Goal: Task Accomplishment & Management: Use online tool/utility

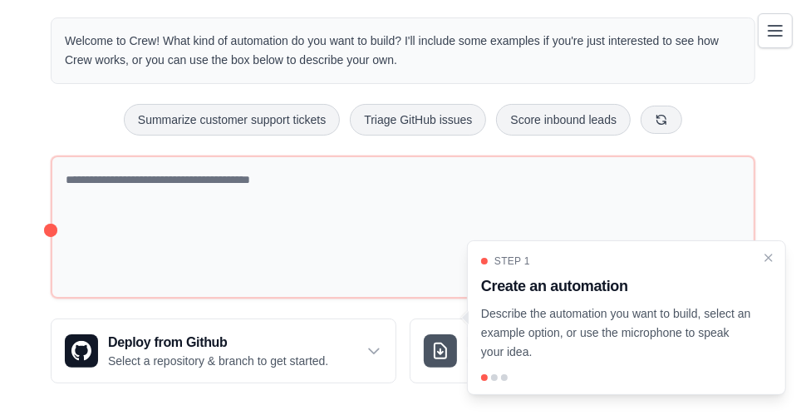
scroll to position [60, 0]
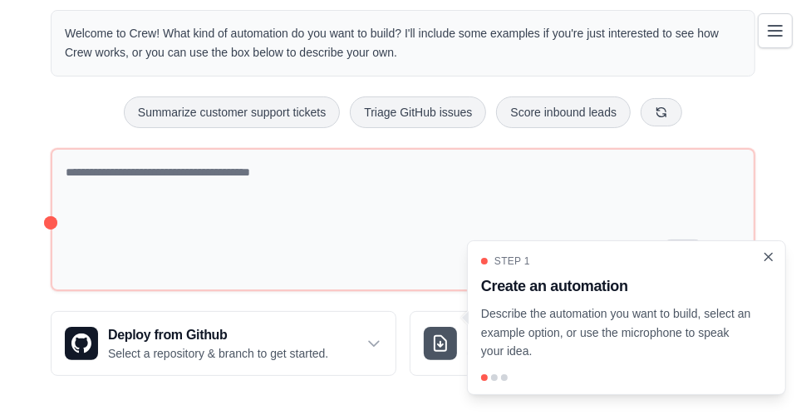
click at [768, 258] on icon "Close walkthrough" at bounding box center [768, 256] width 15 height 15
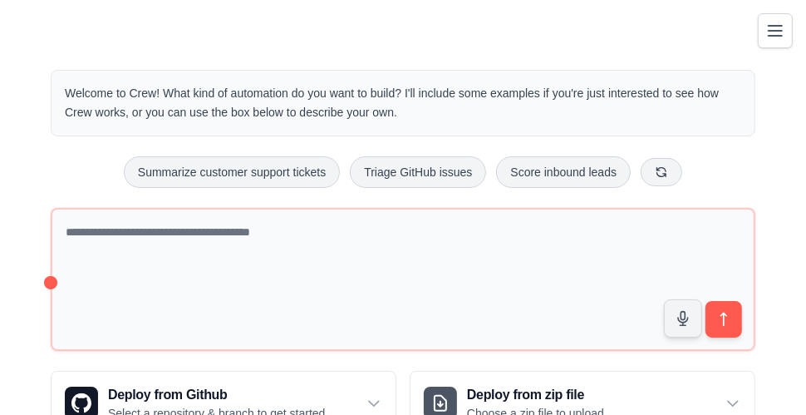
scroll to position [0, 0]
click at [769, 34] on icon "Toggle navigation" at bounding box center [775, 30] width 13 height 10
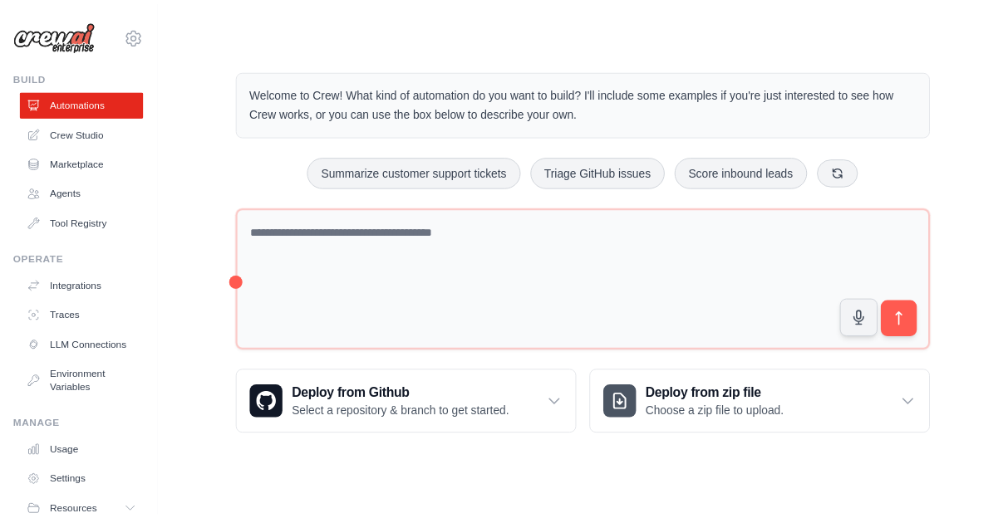
scroll to position [76, 0]
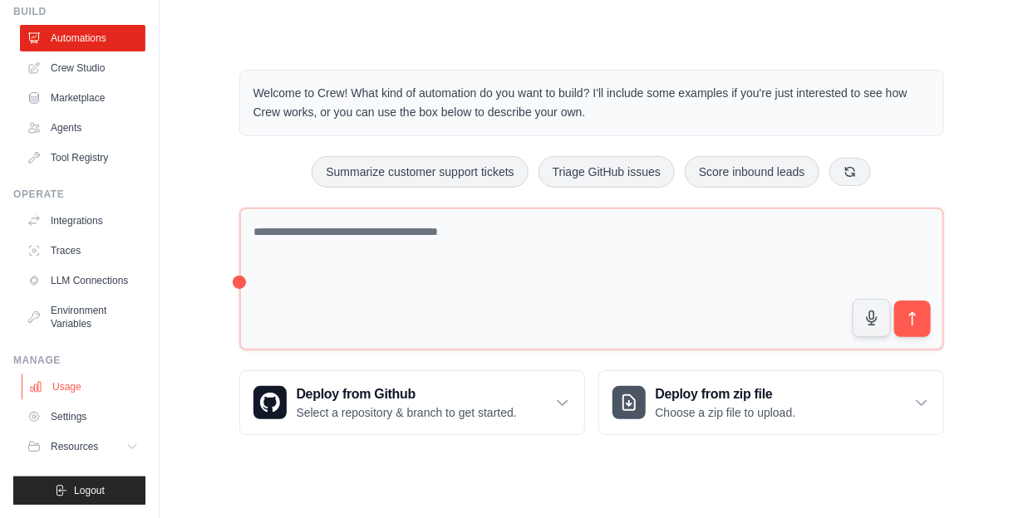
click at [74, 384] on link "Usage" at bounding box center [84, 387] width 125 height 27
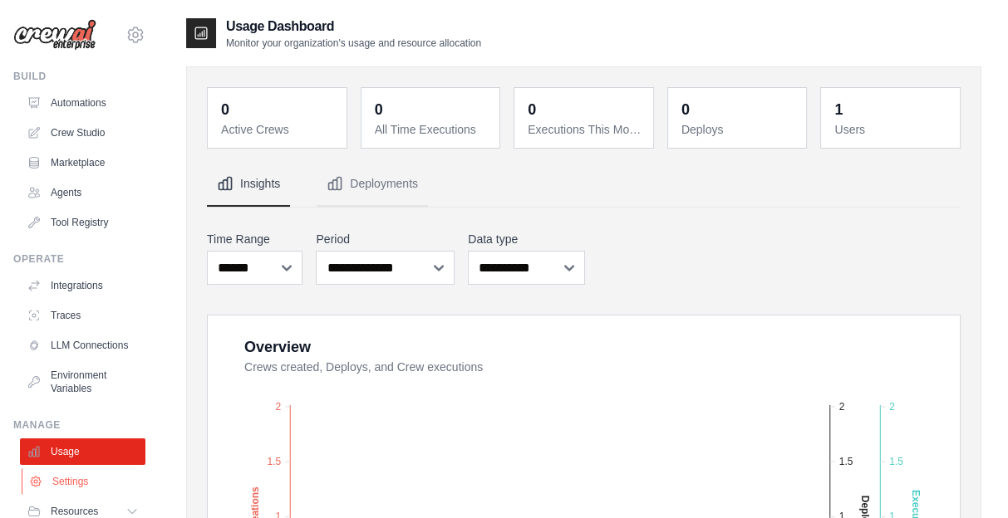
click at [90, 414] on link "Settings" at bounding box center [84, 482] width 125 height 27
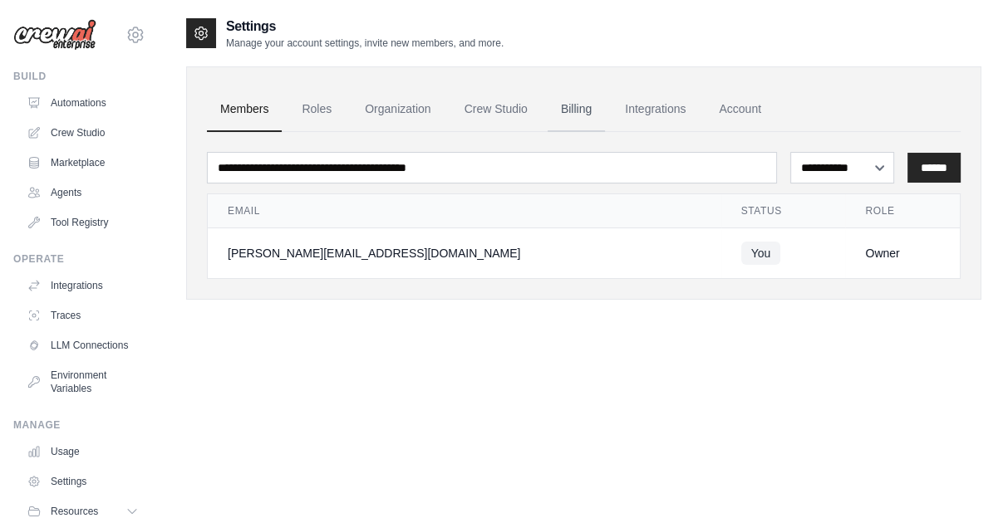
click at [605, 107] on link "Billing" at bounding box center [576, 109] width 57 height 45
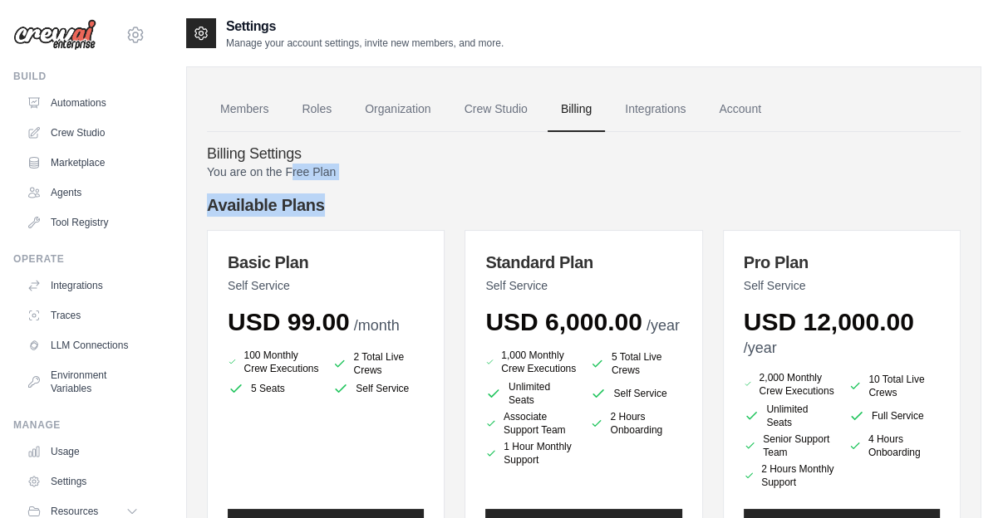
drag, startPoint x: 297, startPoint y: 173, endPoint x: 371, endPoint y: 208, distance: 81.8
click at [371, 208] on h4 "Available Plans" at bounding box center [584, 205] width 754 height 23
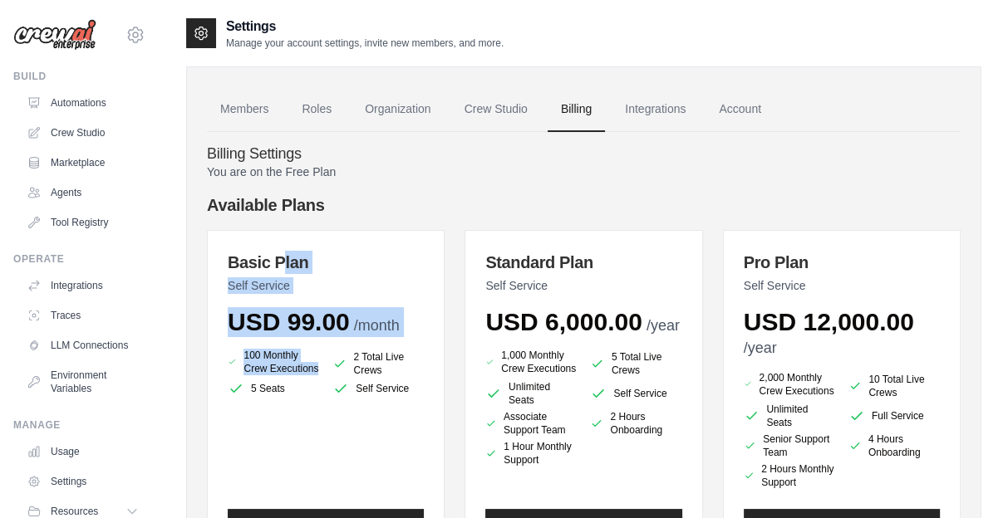
drag, startPoint x: 283, startPoint y: 261, endPoint x: 387, endPoint y: 395, distance: 169.4
click at [386, 395] on div "Basic Plan Self Service USD 99.00 /month 100 Monthly Crew Executions 2 Total Li…" at bounding box center [326, 398] width 238 height 336
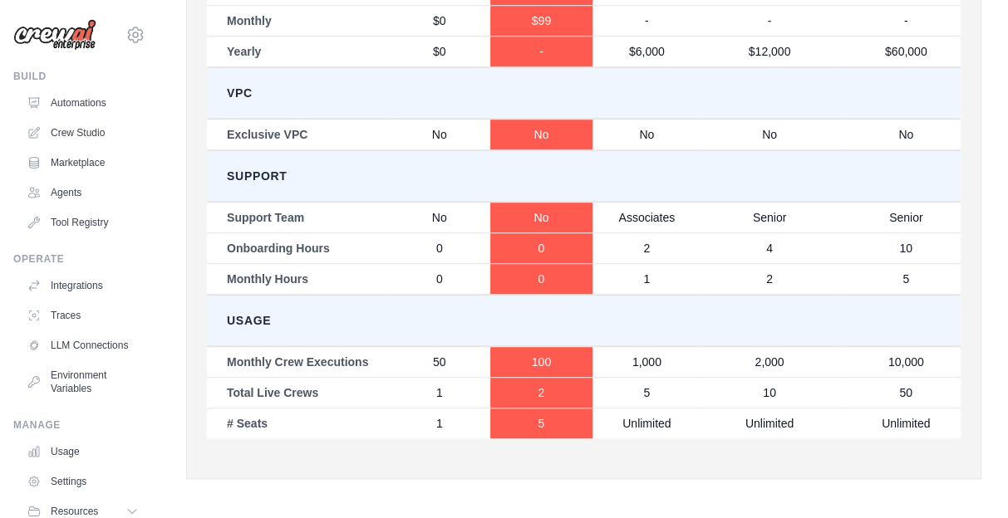
scroll to position [1198, 0]
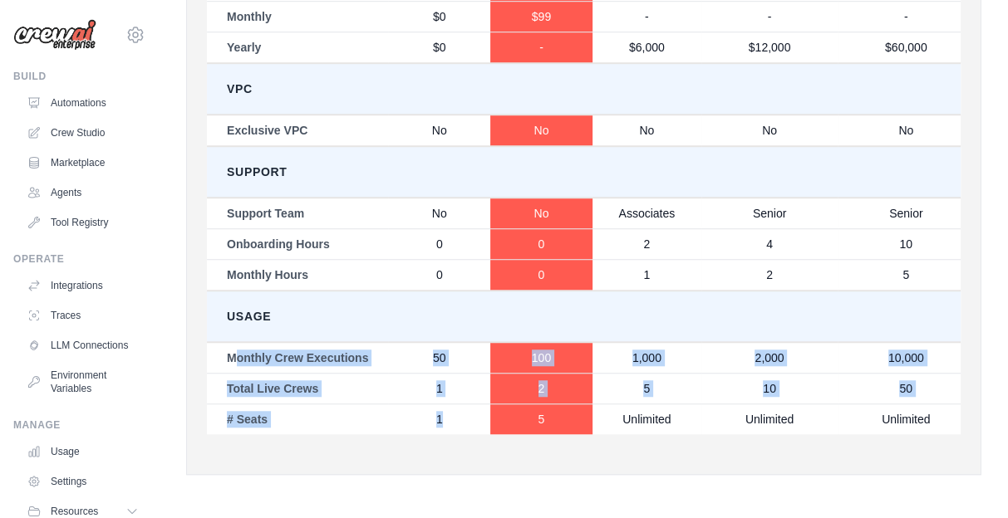
drag, startPoint x: 237, startPoint y: 342, endPoint x: 480, endPoint y: 409, distance: 252.6
click at [480, 409] on tbody "Pricing Self Service Self Service Self Service Full Service Full Service VIP Se…" at bounding box center [659, 186] width 904 height 495
click at [293, 376] on td "Total Live Crews" at bounding box center [297, 388] width 181 height 31
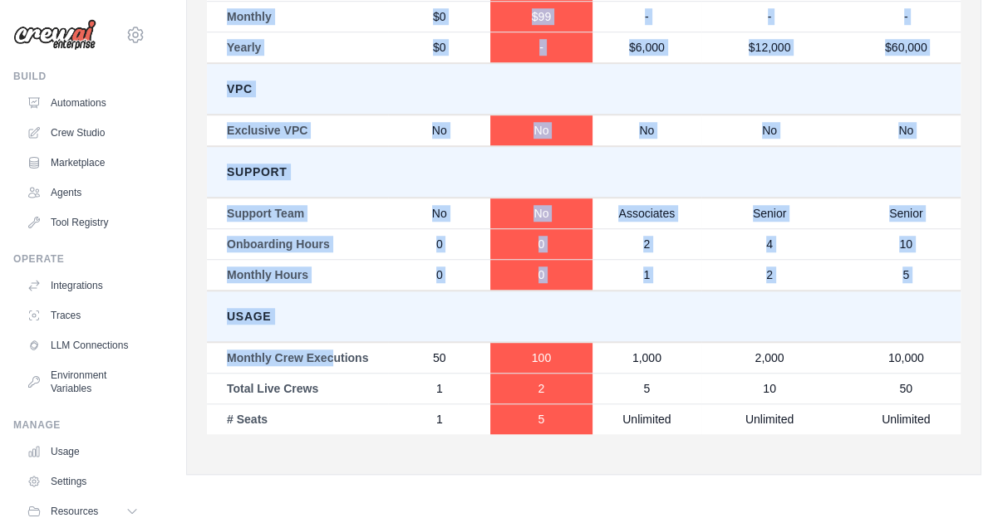
drag, startPoint x: 342, startPoint y: 340, endPoint x: 563, endPoint y: 420, distance: 235.0
click at [563, 420] on div "Free Basic Standard Pro Enterprise Ultra Pricing Self Service Self Service Self…" at bounding box center [584, 173] width 754 height 563
click at [567, 426] on div "Free Basic Standard Pro Enterprise Ultra Pricing Self Service Self Service Self…" at bounding box center [584, 173] width 754 height 563
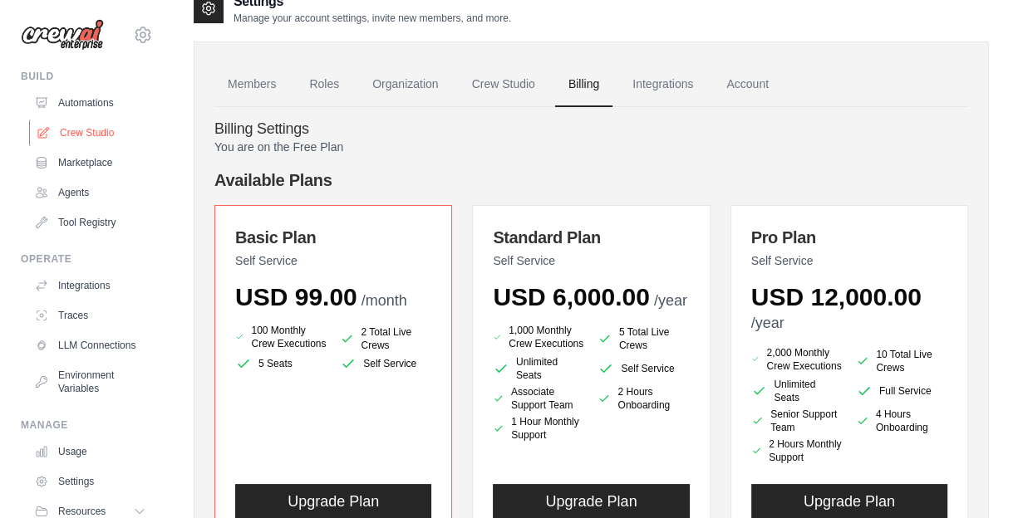
scroll to position [0, 0]
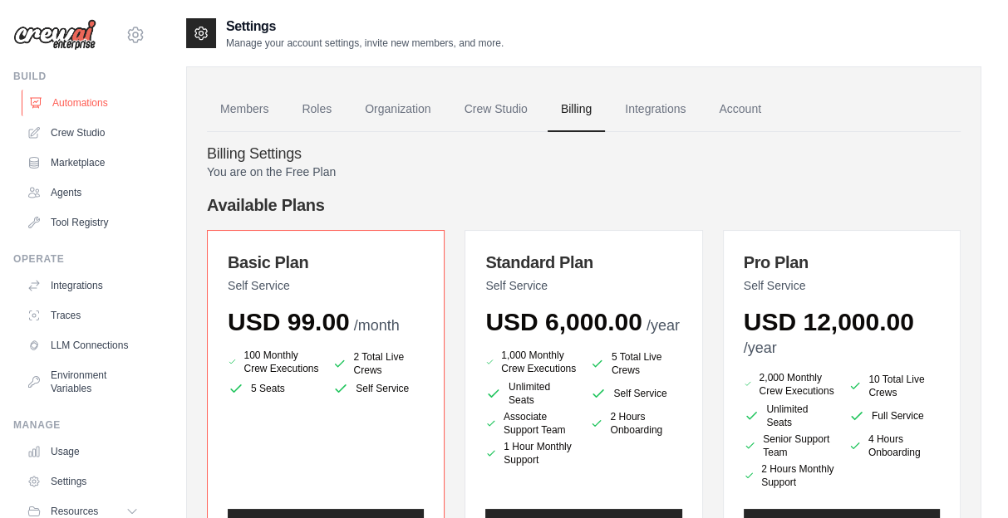
click at [79, 103] on link "Automations" at bounding box center [84, 103] width 125 height 27
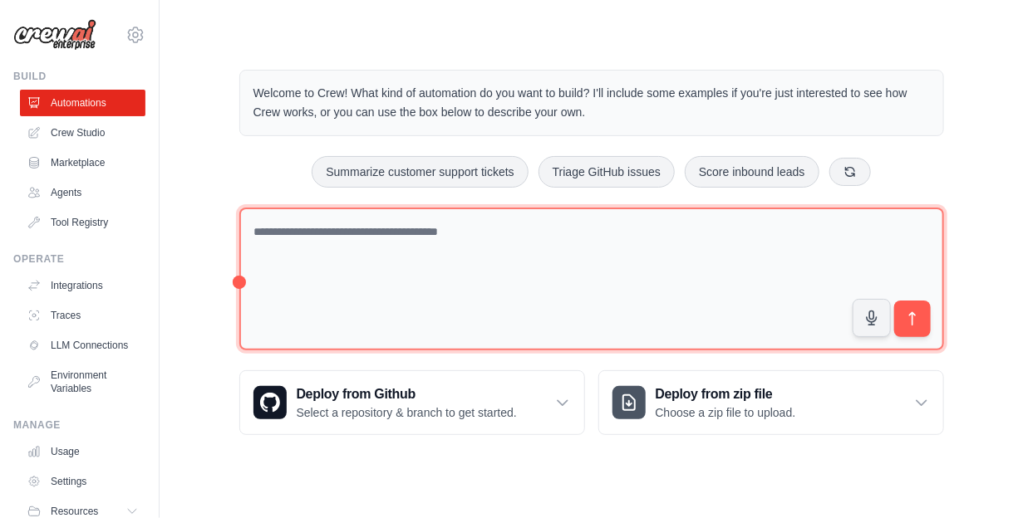
click at [396, 227] on textarea at bounding box center [591, 280] width 705 height 144
click at [332, 241] on textarea at bounding box center [591, 280] width 705 height 144
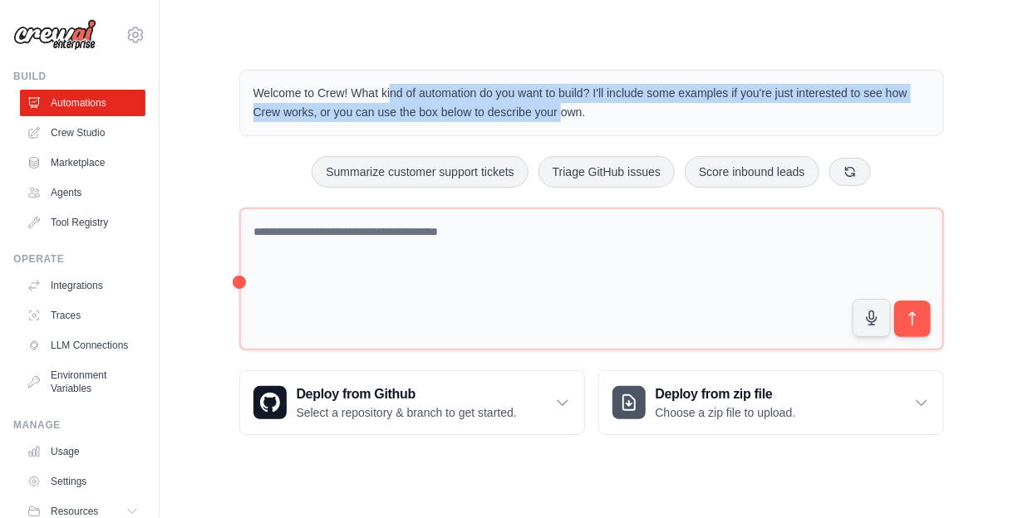
drag, startPoint x: 321, startPoint y: 95, endPoint x: 578, endPoint y: 112, distance: 258.2
click at [578, 112] on p "Welcome to Crew! What kind of automation do you want to build? I'll include som…" at bounding box center [591, 103] width 676 height 38
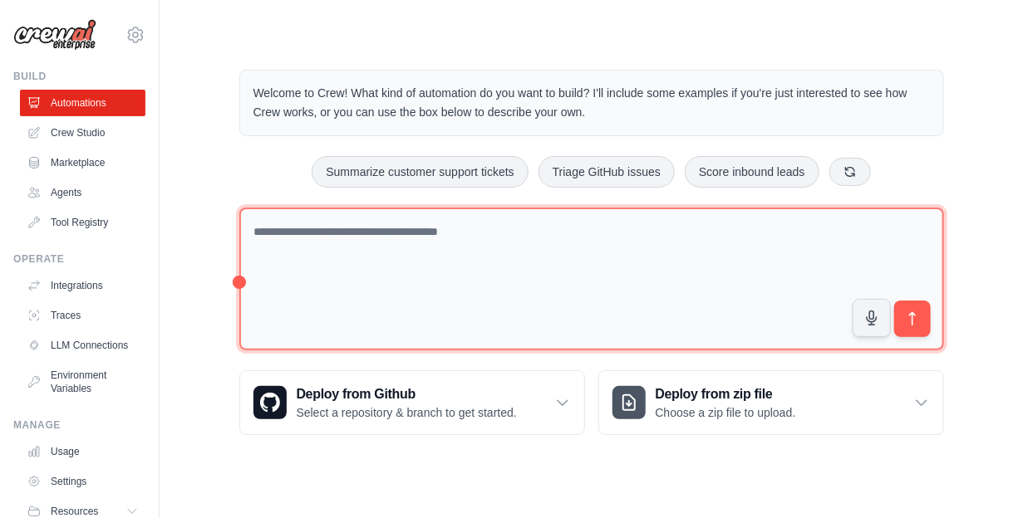
click at [437, 248] on textarea at bounding box center [591, 280] width 705 height 144
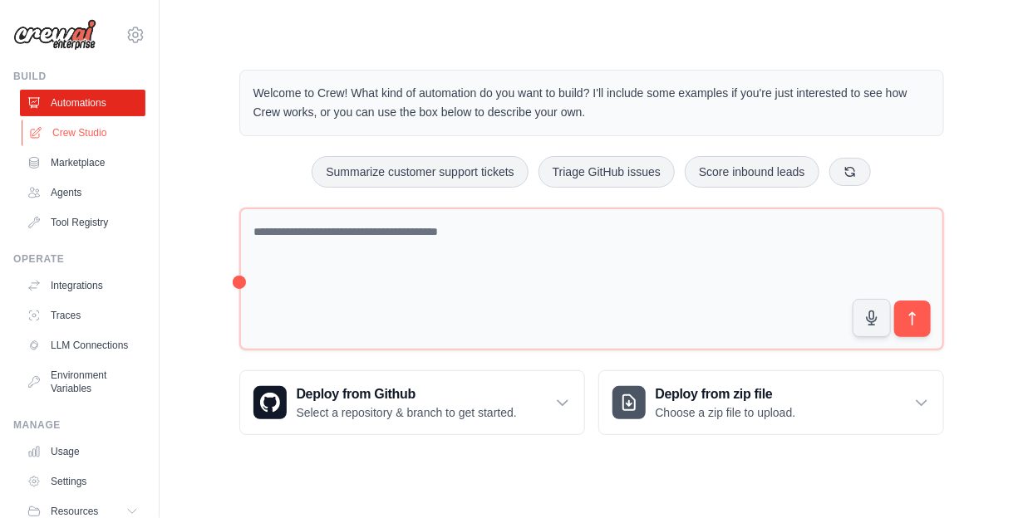
click at [76, 131] on link "Crew Studio" at bounding box center [84, 133] width 125 height 27
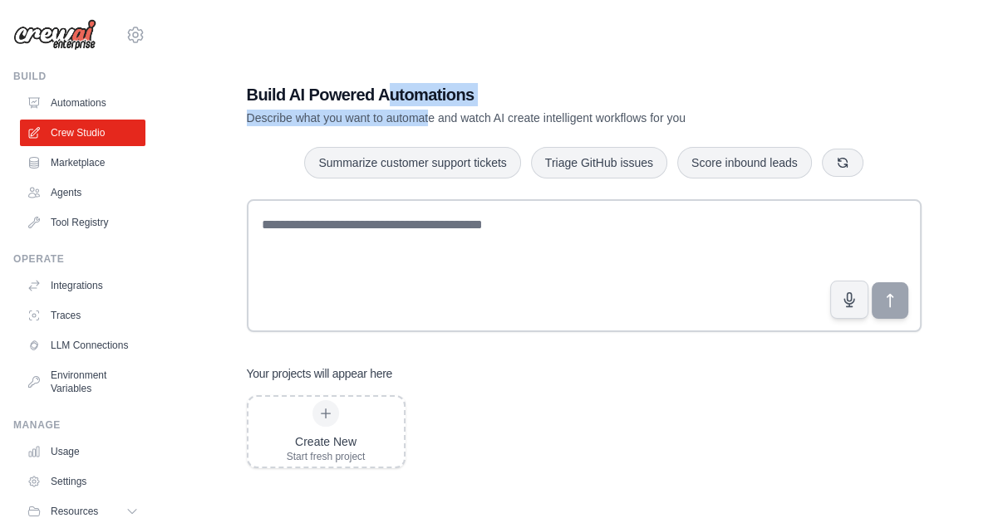
drag, startPoint x: 384, startPoint y: 96, endPoint x: 450, endPoint y: 109, distance: 66.8
click at [450, 109] on div "Build AI Powered Automations Describe what you want to automate and watch AI cr…" at bounding box center [526, 104] width 558 height 43
click at [81, 170] on link "Marketplace" at bounding box center [84, 163] width 125 height 27
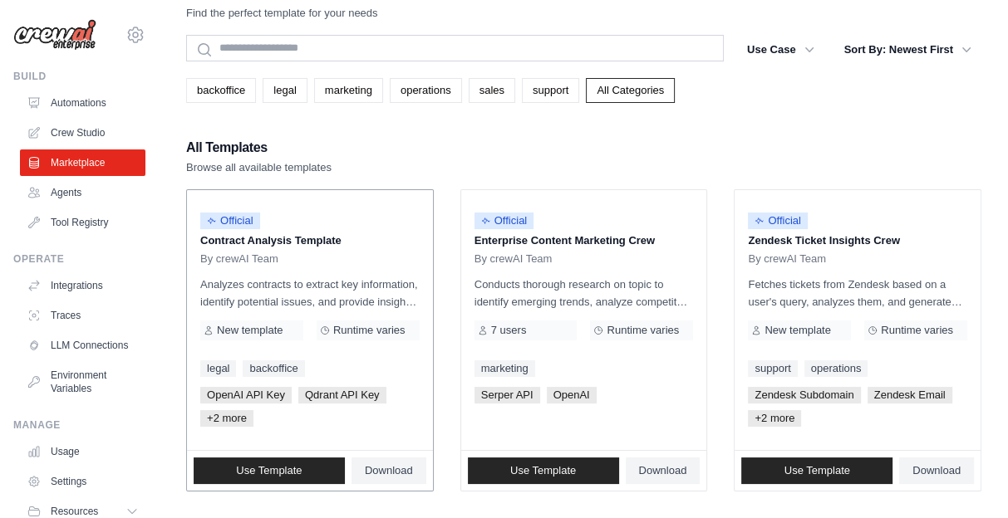
scroll to position [69, 0]
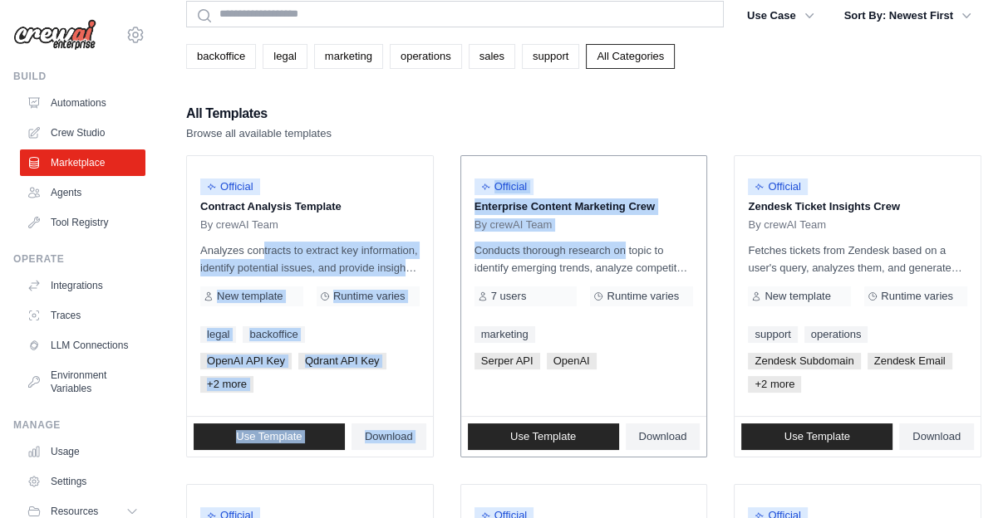
drag, startPoint x: 236, startPoint y: 248, endPoint x: 586, endPoint y: 231, distance: 350.3
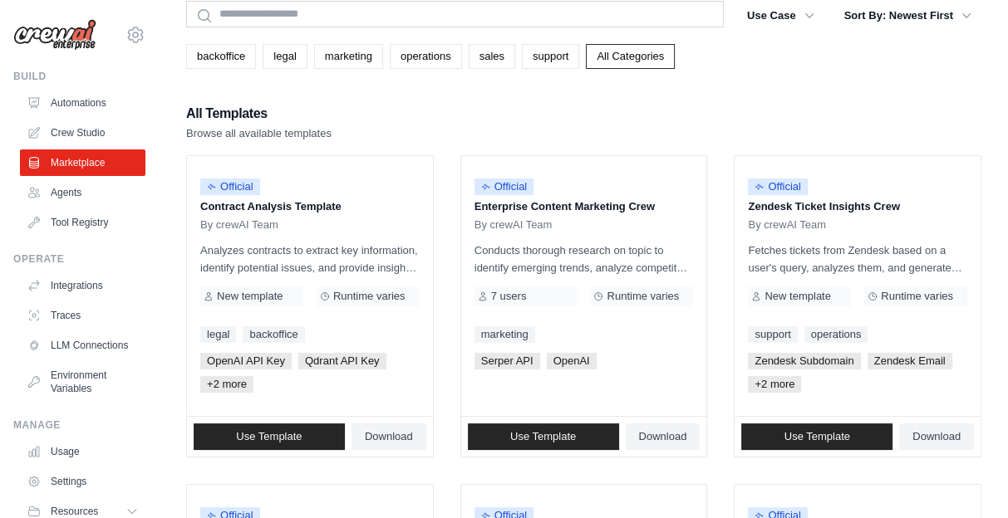
click at [924, 123] on div "All Templates Browse all available templates" at bounding box center [583, 122] width 795 height 40
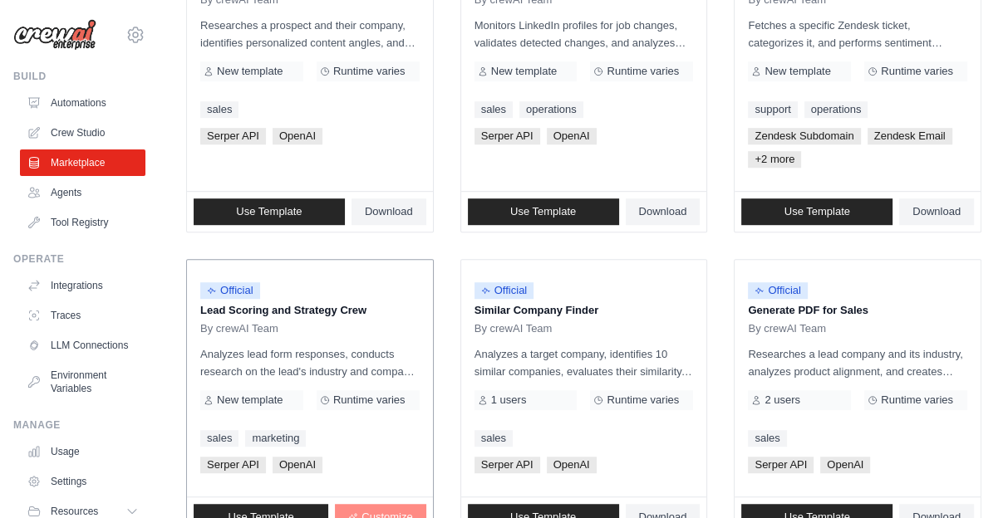
scroll to position [1062, 0]
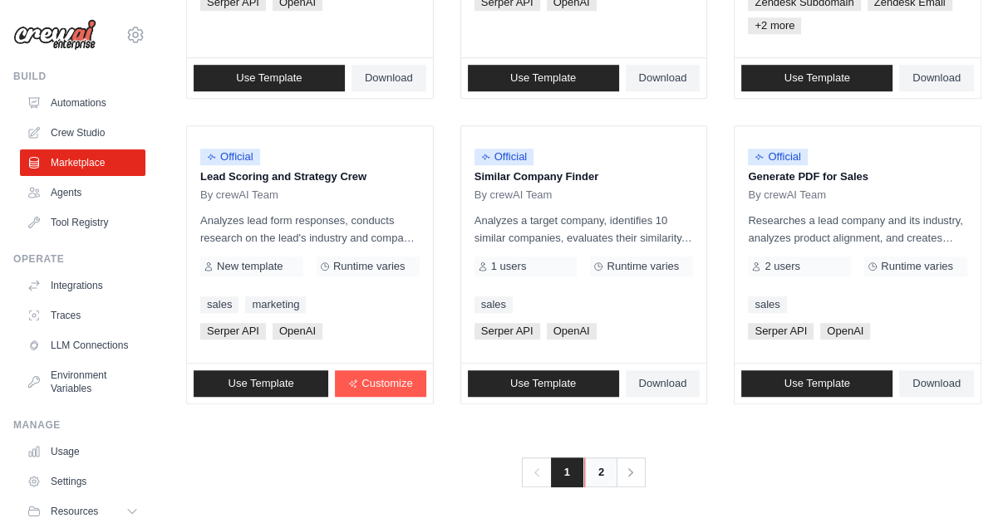
click at [601, 458] on link "2" at bounding box center [600, 473] width 33 height 30
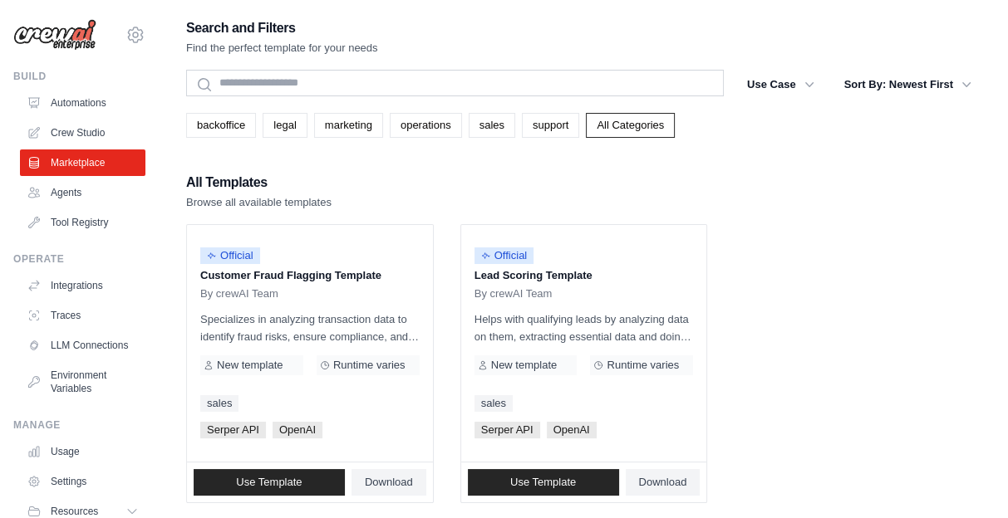
click at [249, 66] on div "Search and Filters Find the perfect template for your needs Search Use Case bac…" at bounding box center [583, 302] width 795 height 570
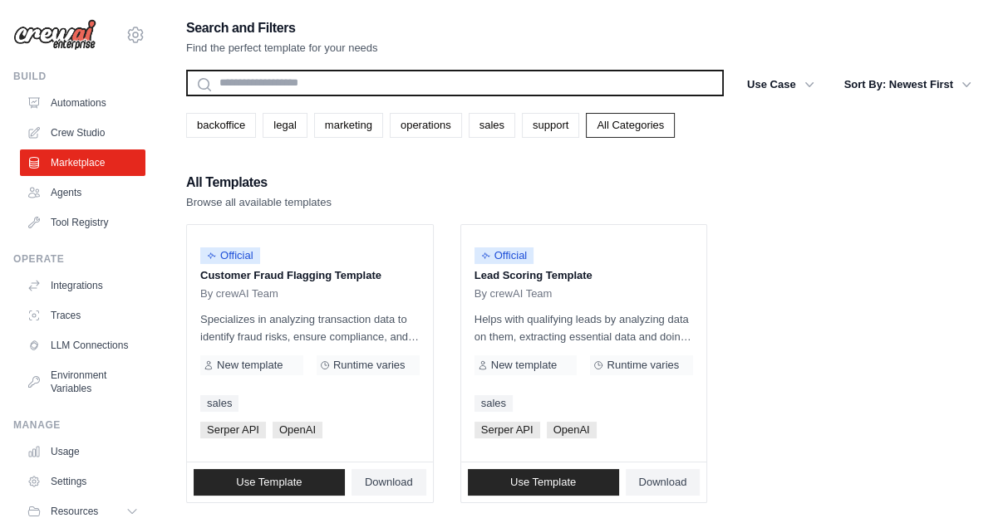
click at [263, 82] on input "text" at bounding box center [455, 83] width 538 height 27
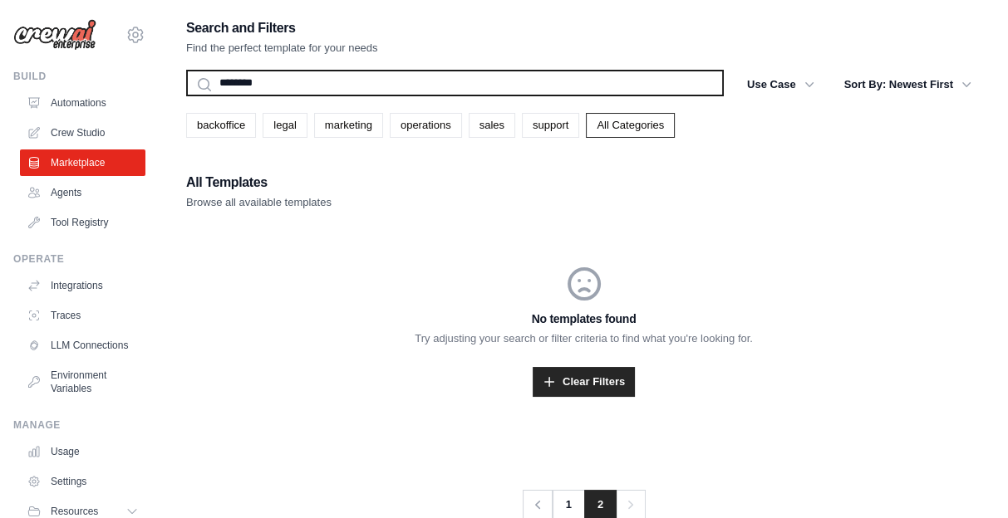
type input "********"
click at [185, 96] on button "Search" at bounding box center [185, 96] width 1 height 1
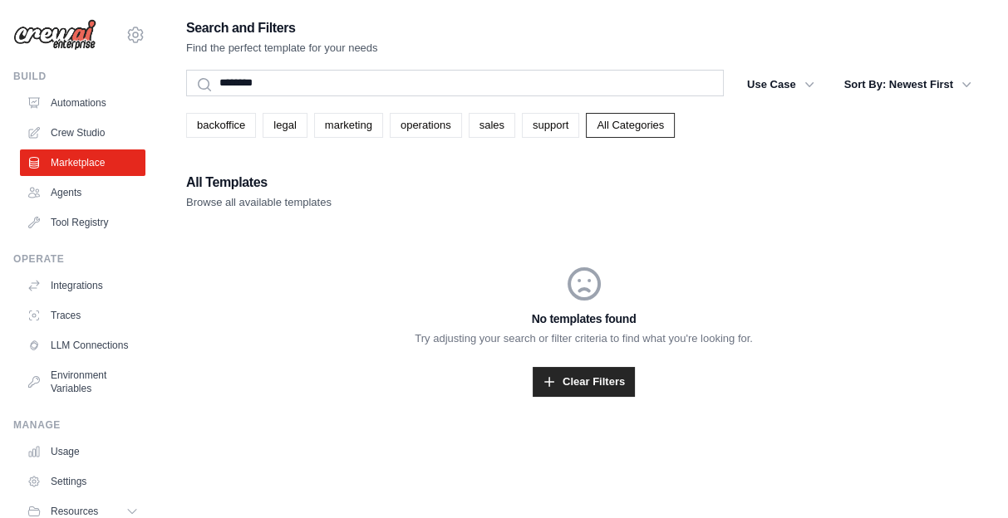
drag, startPoint x: 238, startPoint y: 202, endPoint x: 376, endPoint y: 202, distance: 137.1
click at [376, 202] on div "All Templates Browse all available templates" at bounding box center [583, 191] width 795 height 40
click at [782, 87] on button "Use Case" at bounding box center [780, 84] width 87 height 30
click at [85, 127] on link "Crew Studio" at bounding box center [84, 133] width 125 height 27
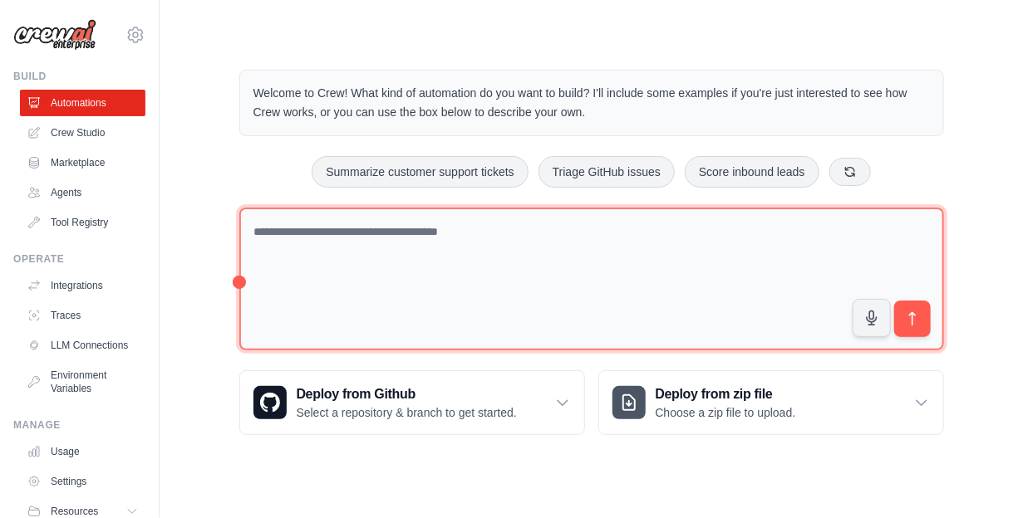
click at [420, 233] on textarea at bounding box center [591, 280] width 705 height 144
click at [427, 249] on textarea at bounding box center [591, 280] width 705 height 144
click at [288, 237] on textarea at bounding box center [591, 280] width 705 height 144
type textarea "*"
type textarea "********"
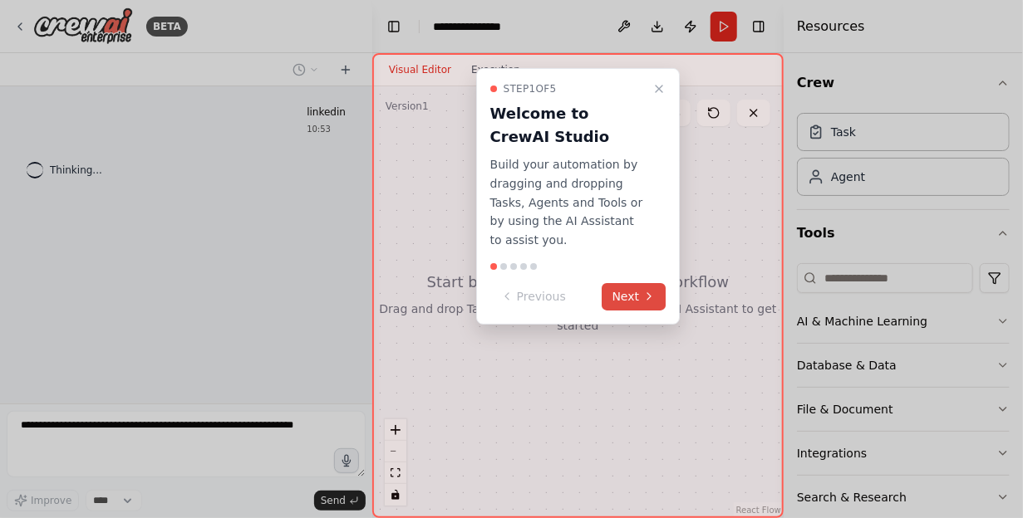
click at [632, 283] on button "Next" at bounding box center [634, 296] width 64 height 27
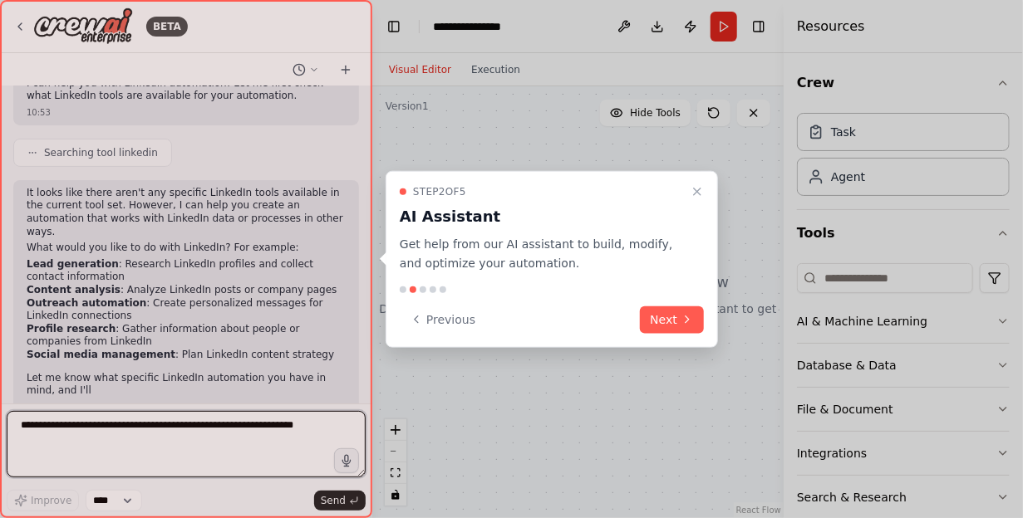
scroll to position [127, 0]
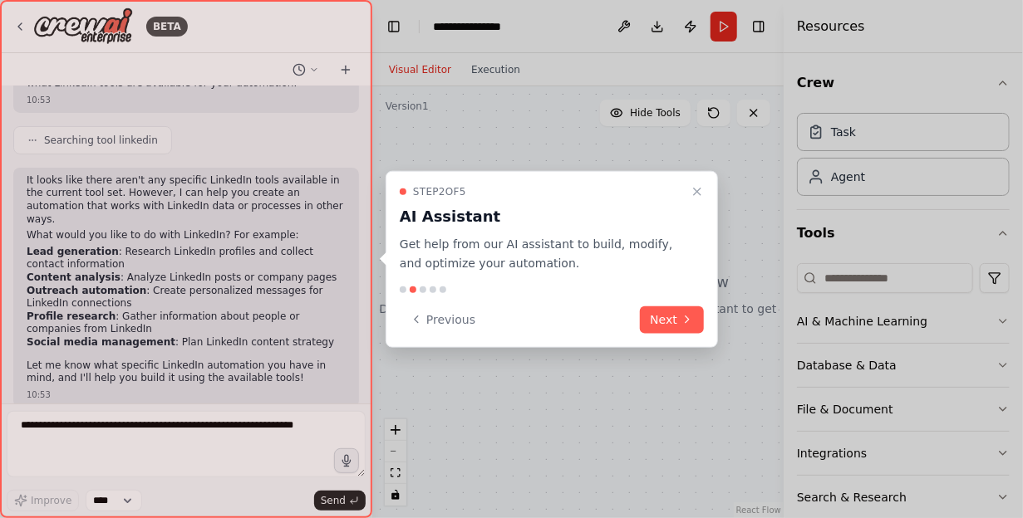
drag, startPoint x: 96, startPoint y: 188, endPoint x: 129, endPoint y: 214, distance: 41.4
click at [129, 214] on div at bounding box center [186, 259] width 372 height 518
drag, startPoint x: 362, startPoint y: 301, endPoint x: 363, endPoint y: 283, distance: 17.5
click at [363, 283] on div at bounding box center [186, 259] width 372 height 518
drag, startPoint x: 364, startPoint y: 287, endPoint x: 357, endPoint y: 208, distance: 79.2
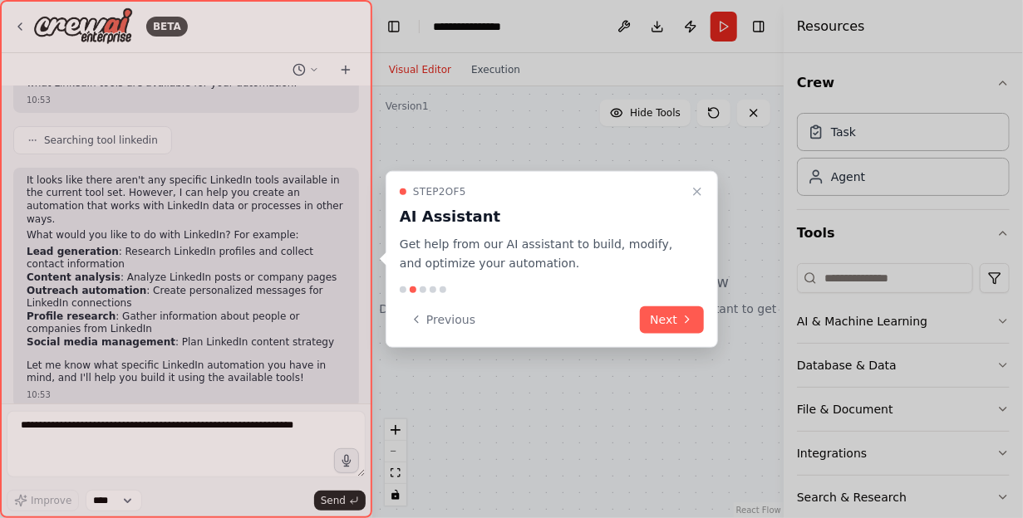
click at [357, 208] on div at bounding box center [186, 259] width 372 height 518
click at [680, 320] on button "Next" at bounding box center [672, 319] width 64 height 27
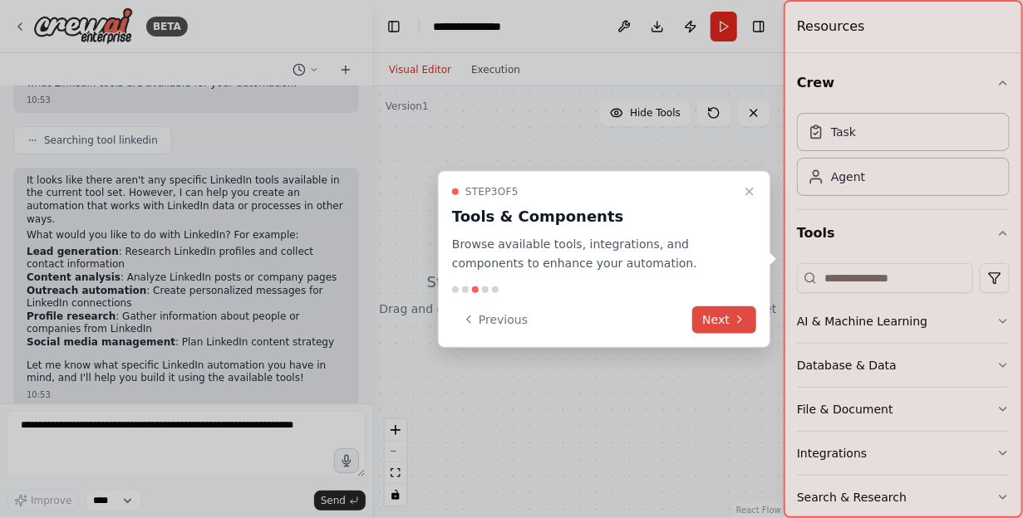
click at [721, 320] on button "Next" at bounding box center [724, 319] width 64 height 27
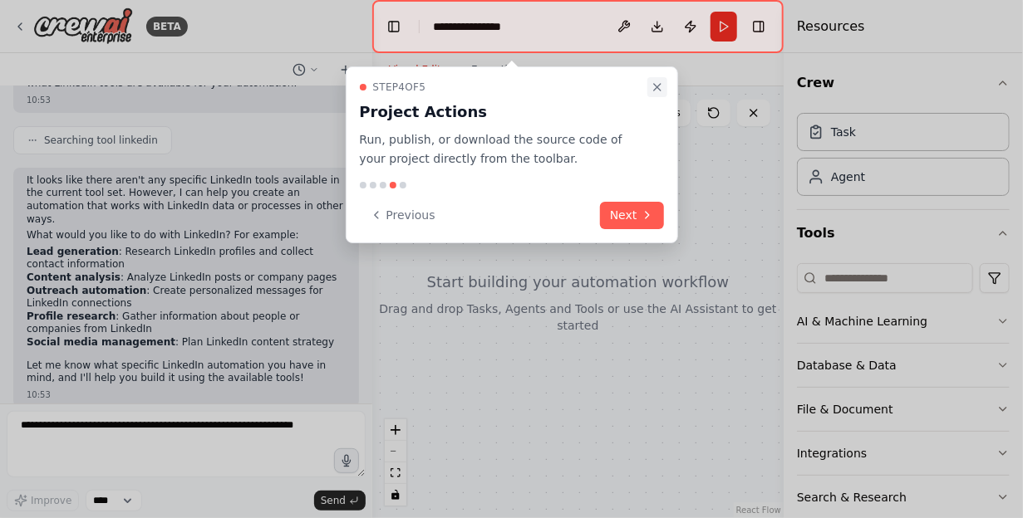
click at [649, 85] on button "Close walkthrough" at bounding box center [657, 87] width 20 height 20
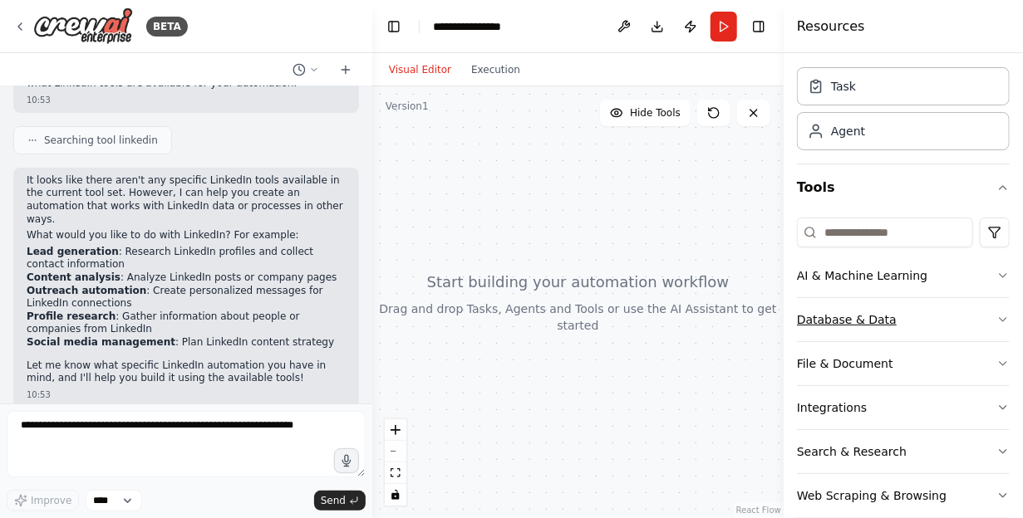
scroll to position [68, 0]
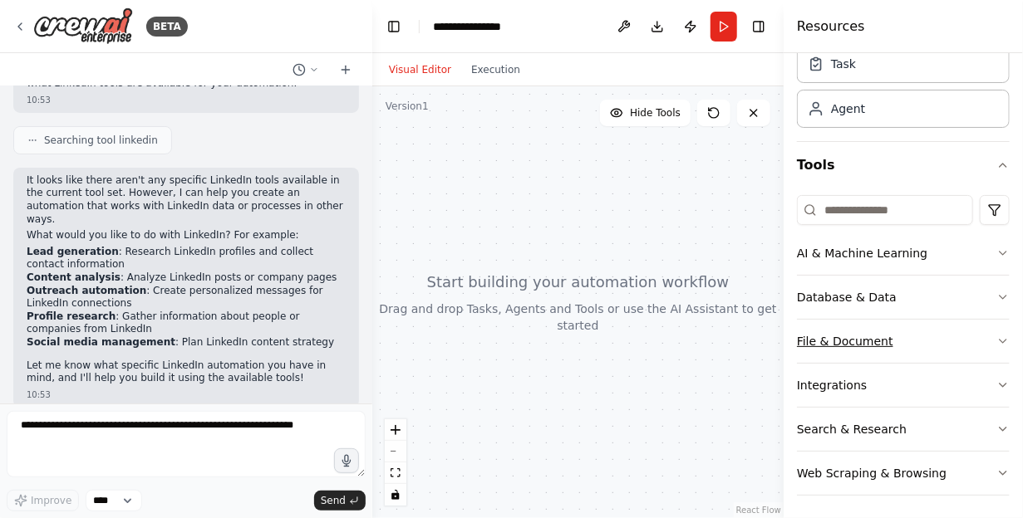
click at [909, 342] on button "File & Document" at bounding box center [903, 341] width 213 height 43
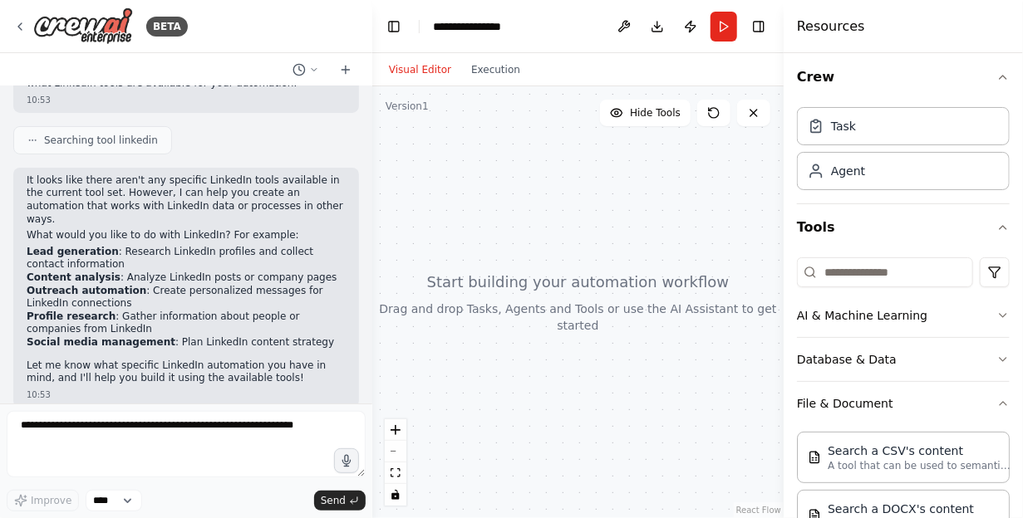
scroll to position [0, 0]
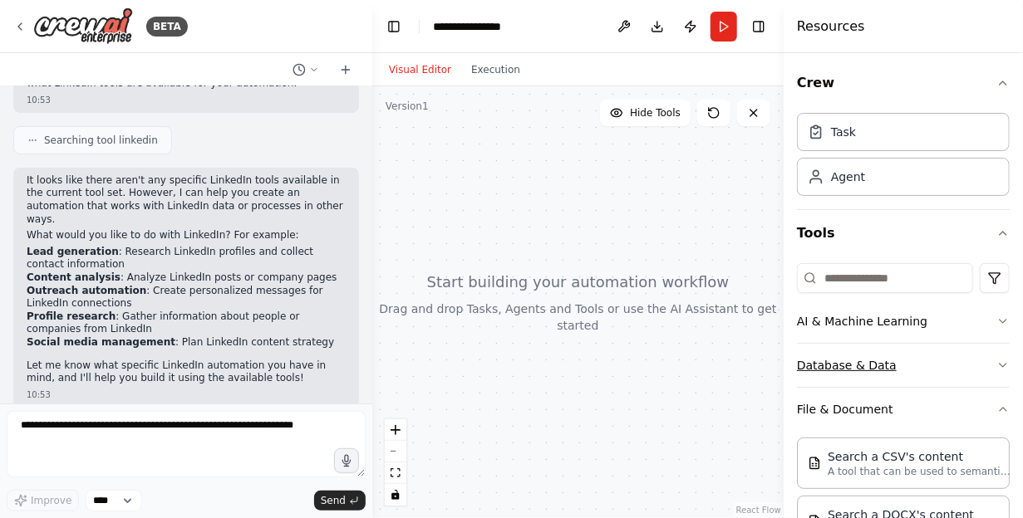
click at [935, 371] on button "Database & Data" at bounding box center [903, 365] width 213 height 43
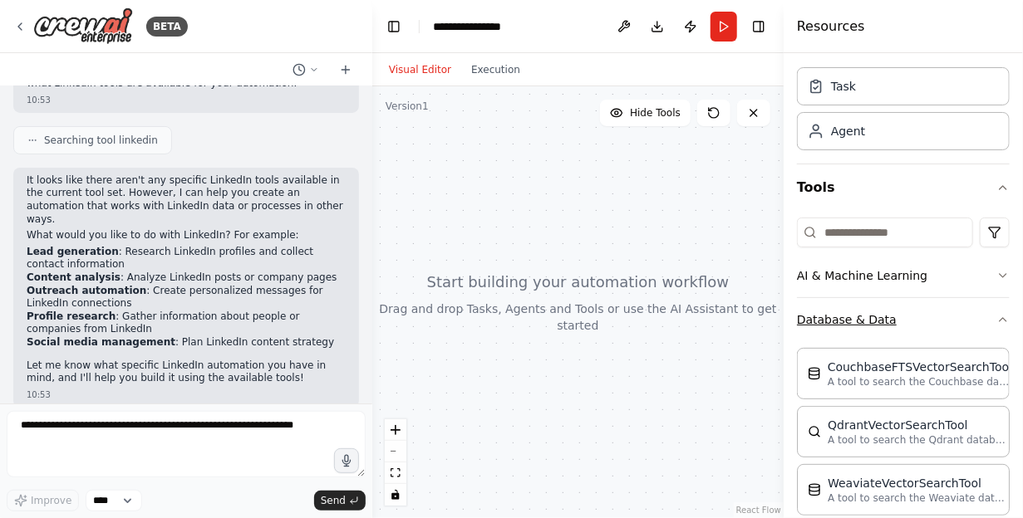
scroll to position [138, 0]
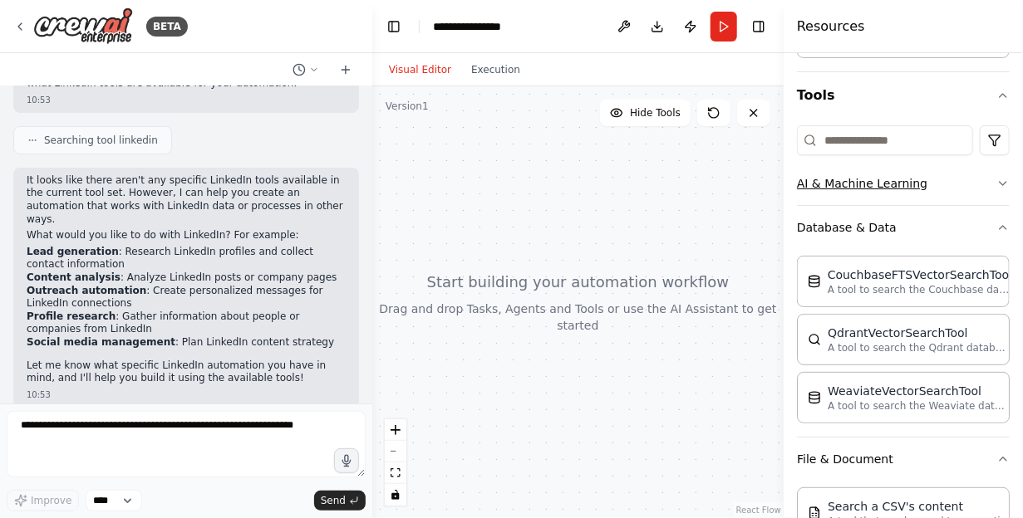
click at [946, 178] on button "AI & Machine Learning" at bounding box center [903, 183] width 213 height 43
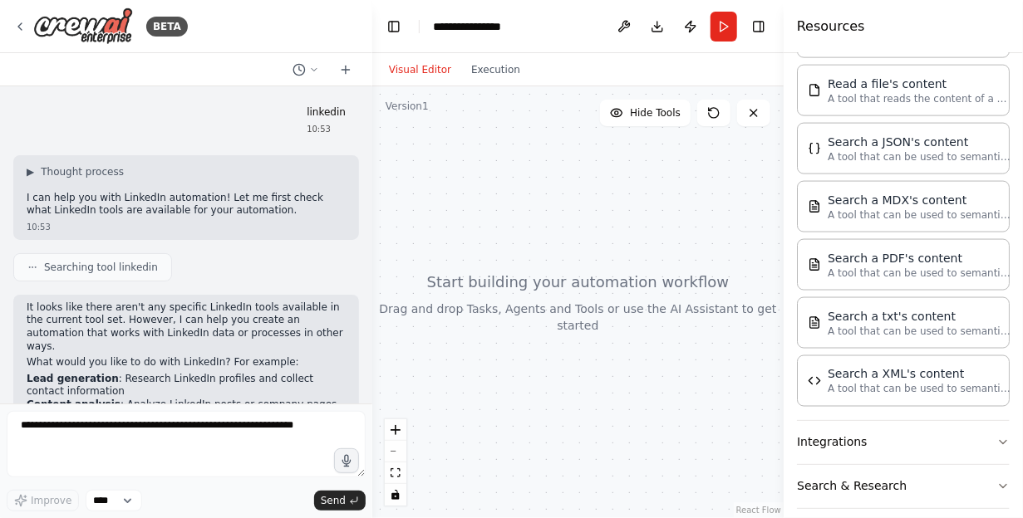
scroll to position [127, 0]
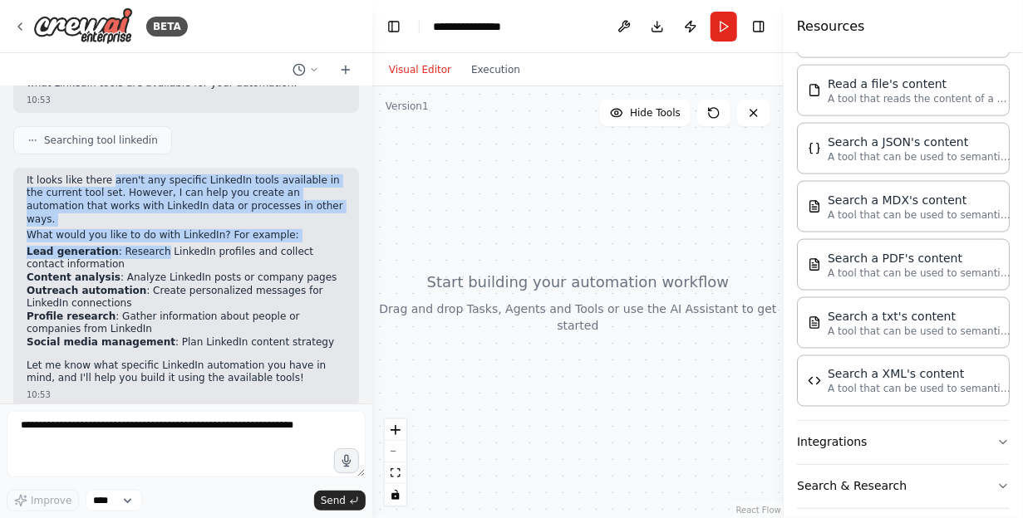
drag, startPoint x: 104, startPoint y: 182, endPoint x: 145, endPoint y: 236, distance: 67.6
click at [145, 236] on div "It looks like there aren't any specific LinkedIn tools available in the current…" at bounding box center [186, 279] width 319 height 211
click at [145, 246] on li "Lead generation : Research LinkedIn profiles and collect contact information" at bounding box center [186, 259] width 319 height 26
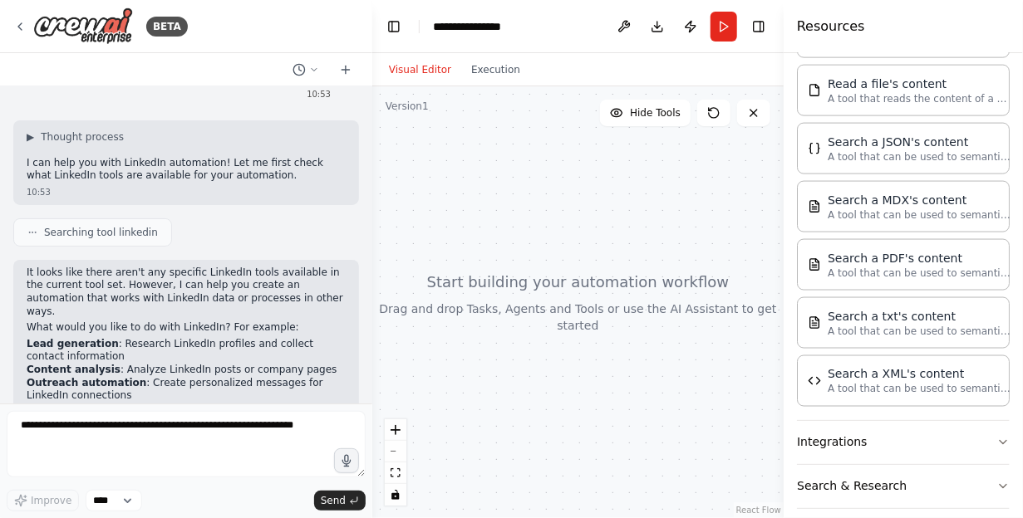
scroll to position [8, 0]
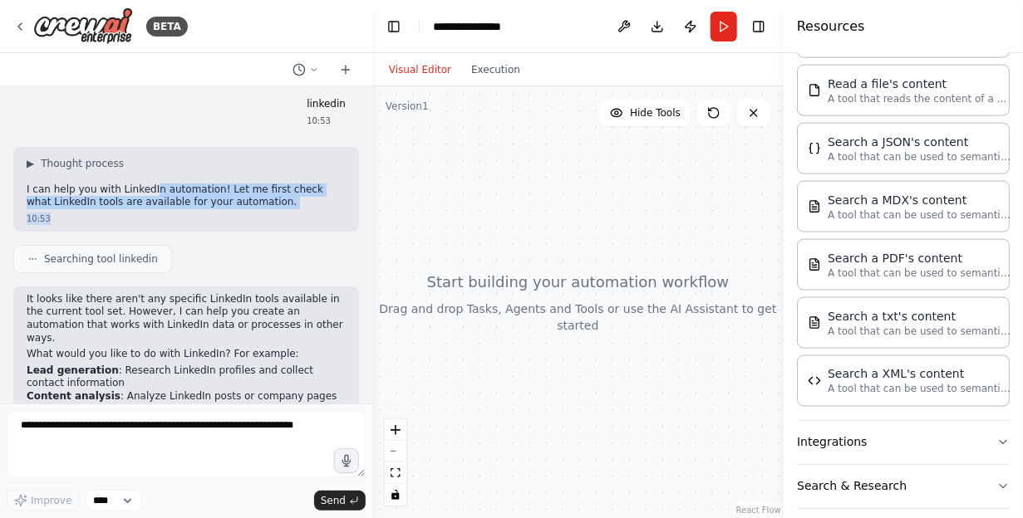
drag, startPoint x: 143, startPoint y: 191, endPoint x: 219, endPoint y: 209, distance: 78.4
click at [219, 209] on div "▶ Thought process I can help you with LinkedIn automation! Let me first check w…" at bounding box center [186, 189] width 346 height 85
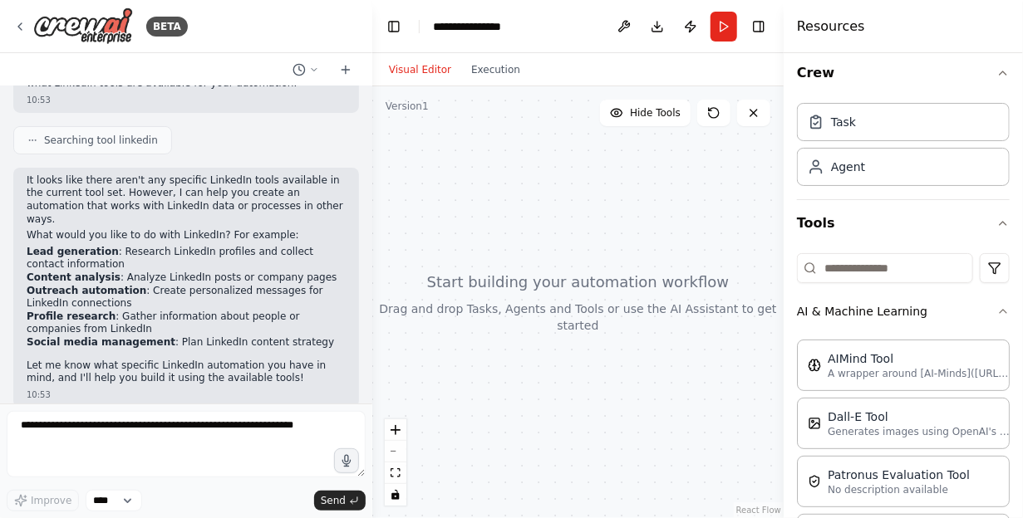
scroll to position [0, 0]
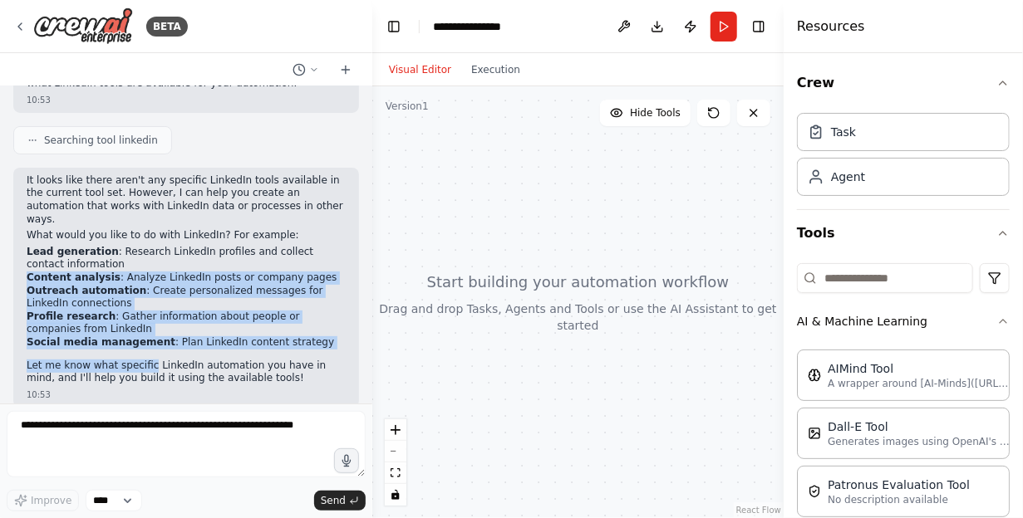
drag, startPoint x: 90, startPoint y: 256, endPoint x: 140, endPoint y: 351, distance: 107.0
click at [140, 351] on div "It looks like there aren't any specific LinkedIn tools available in the current…" at bounding box center [186, 279] width 319 height 211
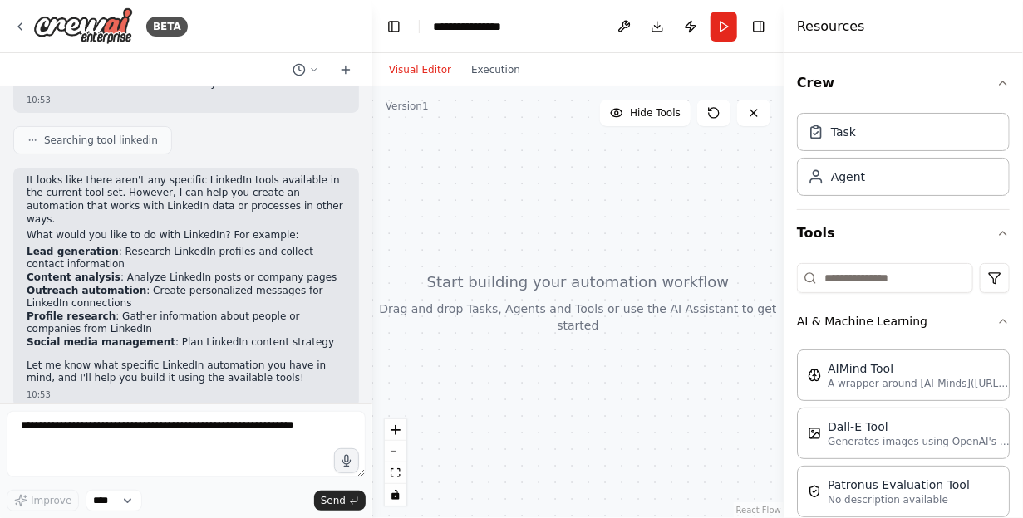
click at [89, 369] on p "Let me know what specific LinkedIn automation you have in mind, and I'll help y…" at bounding box center [186, 373] width 319 height 26
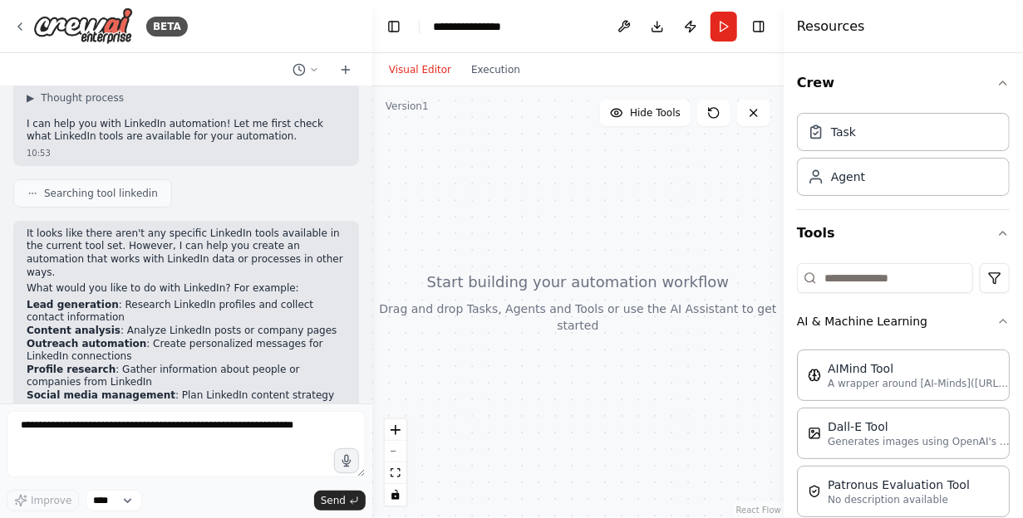
scroll to position [127, 0]
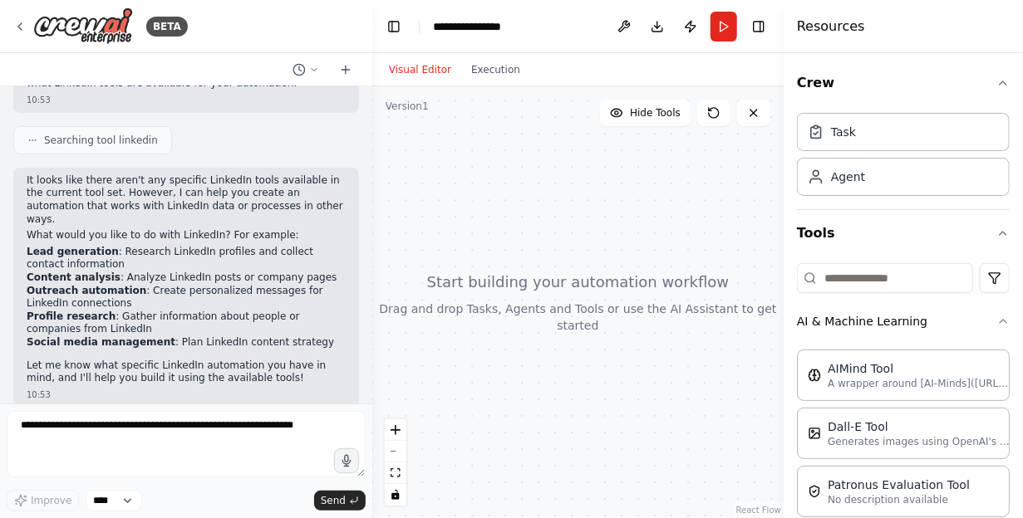
click at [250, 311] on li "Profile research : Gather information about people or companies from LinkedIn" at bounding box center [186, 324] width 319 height 26
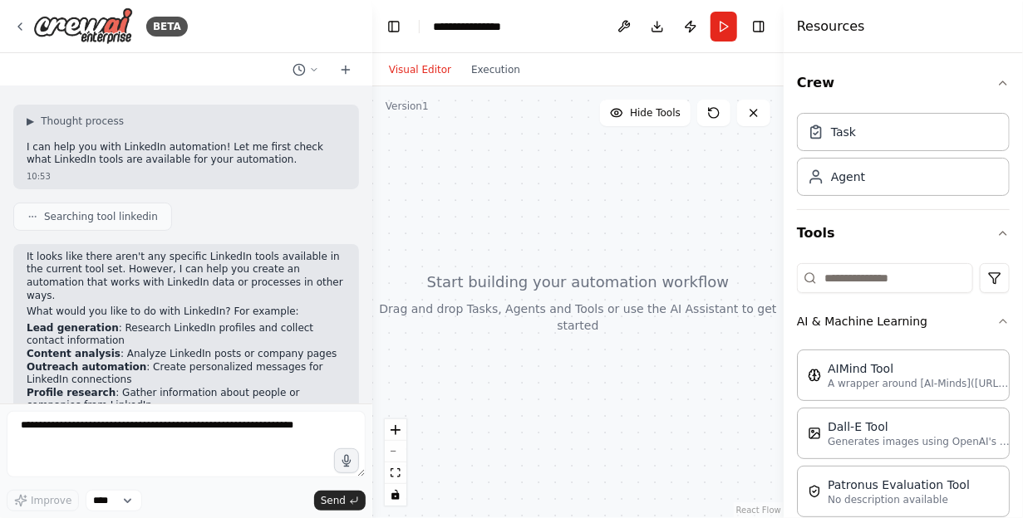
scroll to position [0, 0]
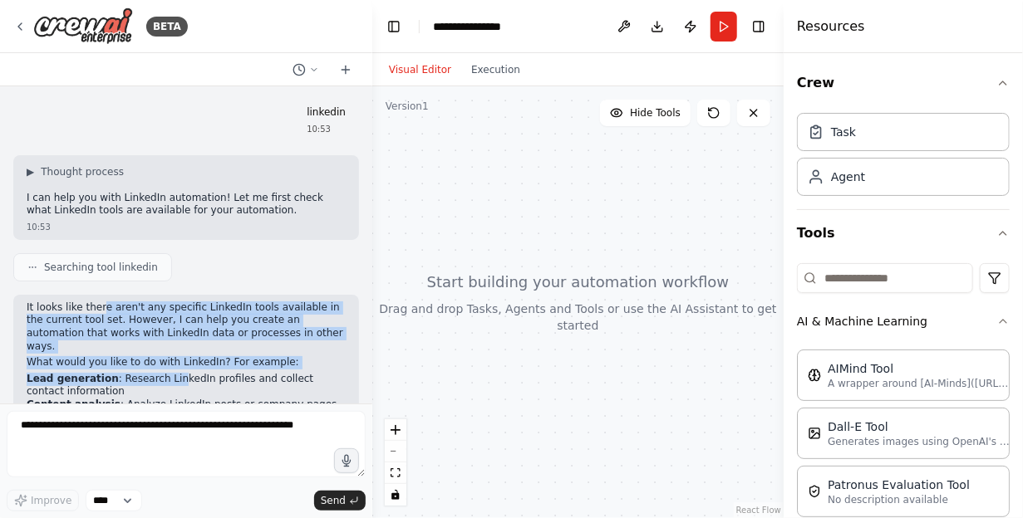
drag, startPoint x: 96, startPoint y: 310, endPoint x: 158, endPoint y: 366, distance: 82.9
click at [158, 366] on div "It looks like there aren't any specific LinkedIn tools available in the current…" at bounding box center [186, 407] width 319 height 211
click at [158, 373] on li "Lead generation : Research LinkedIn profiles and collect contact information" at bounding box center [186, 386] width 319 height 26
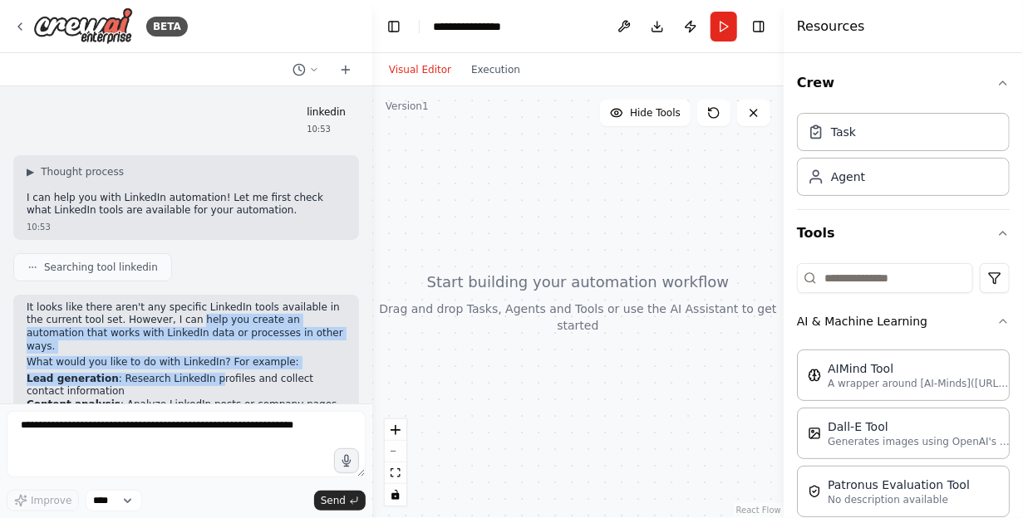
drag, startPoint x: 172, startPoint y: 326, endPoint x: 189, endPoint y: 361, distance: 39.8
click at [189, 361] on div "It looks like there aren't any specific LinkedIn tools available in the current…" at bounding box center [186, 407] width 319 height 211
click at [189, 373] on li "Lead generation : Research LinkedIn profiles and collect contact information" at bounding box center [186, 386] width 319 height 26
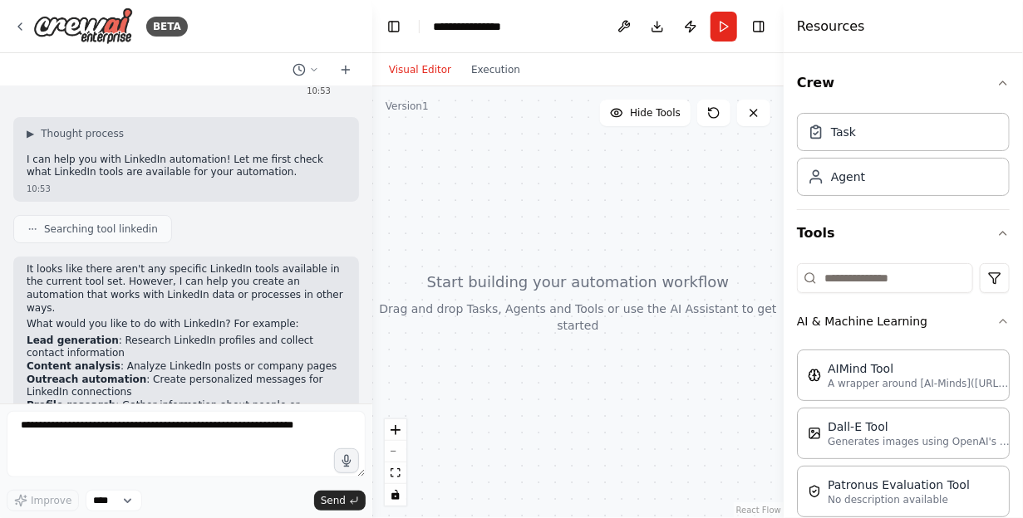
scroll to position [127, 0]
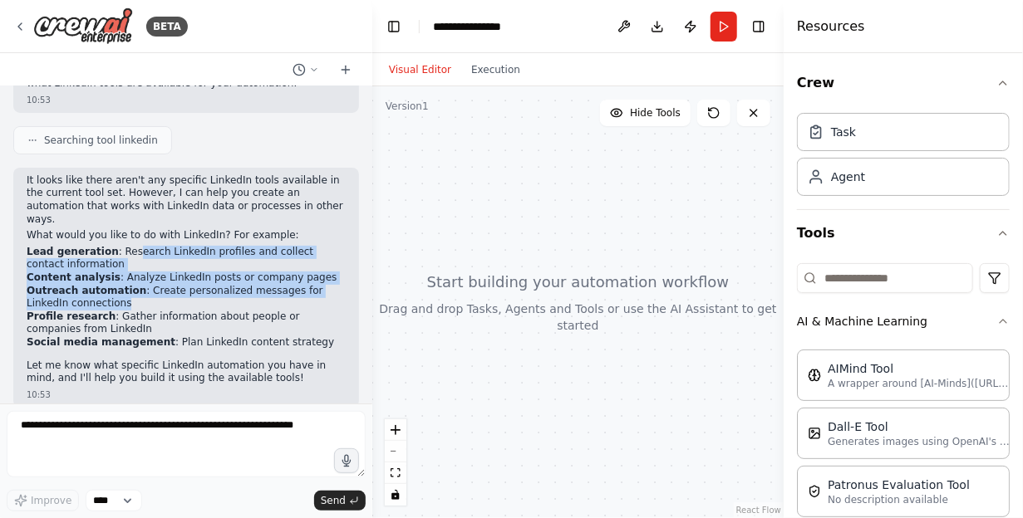
drag, startPoint x: 121, startPoint y: 229, endPoint x: 146, endPoint y: 283, distance: 59.5
click at [146, 283] on div "It looks like there aren't any specific LinkedIn tools available in the current…" at bounding box center [186, 279] width 319 height 211
click at [146, 285] on li "Outreach automation : Create personalized messages for LinkedIn connections" at bounding box center [186, 298] width 319 height 26
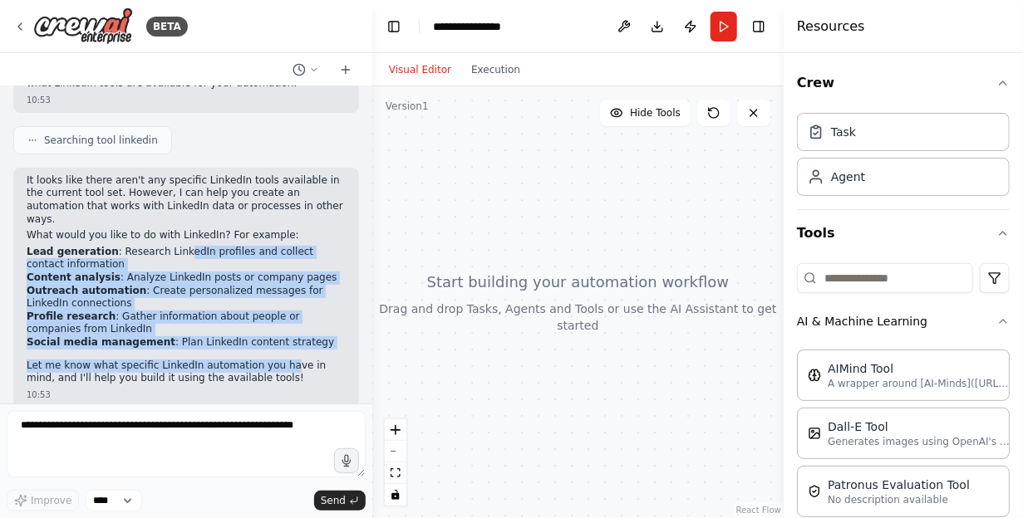
drag, startPoint x: 162, startPoint y: 233, endPoint x: 267, endPoint y: 357, distance: 162.1
click at [267, 357] on div "It looks like there aren't any specific LinkedIn tools available in the current…" at bounding box center [186, 279] width 319 height 211
click at [115, 316] on li "Profile research : Gather information about people or companies from LinkedIn" at bounding box center [186, 324] width 319 height 26
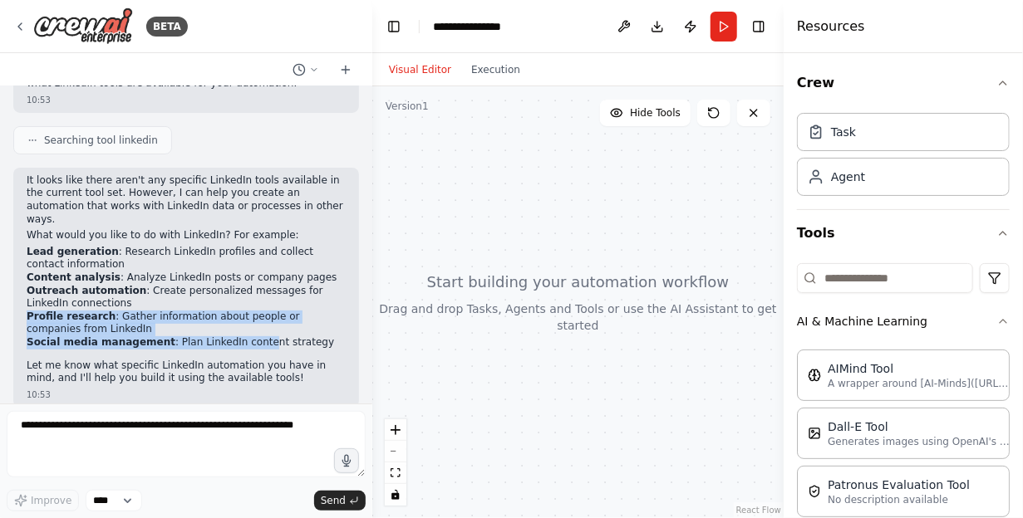
drag, startPoint x: 89, startPoint y: 293, endPoint x: 238, endPoint y: 329, distance: 153.8
click at [238, 329] on ul "Lead generation : Research LinkedIn profiles and collect contact information Co…" at bounding box center [186, 298] width 319 height 104
click at [238, 337] on li "Social media management : Plan LinkedIn content strategy" at bounding box center [186, 343] width 319 height 13
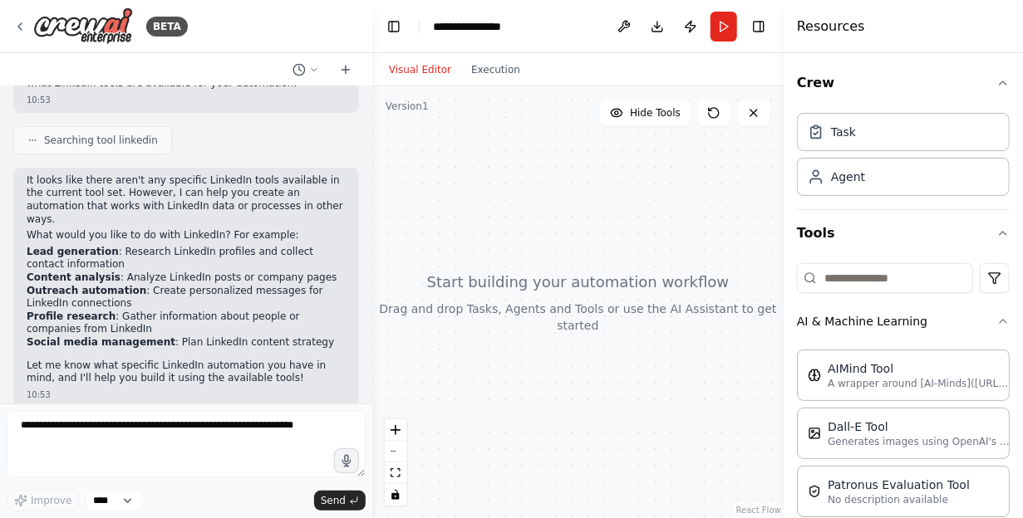
drag, startPoint x: 187, startPoint y: 325, endPoint x: 193, endPoint y: 310, distance: 16.0
click at [188, 337] on li "Social media management : Plan LinkedIn content strategy" at bounding box center [186, 343] width 319 height 13
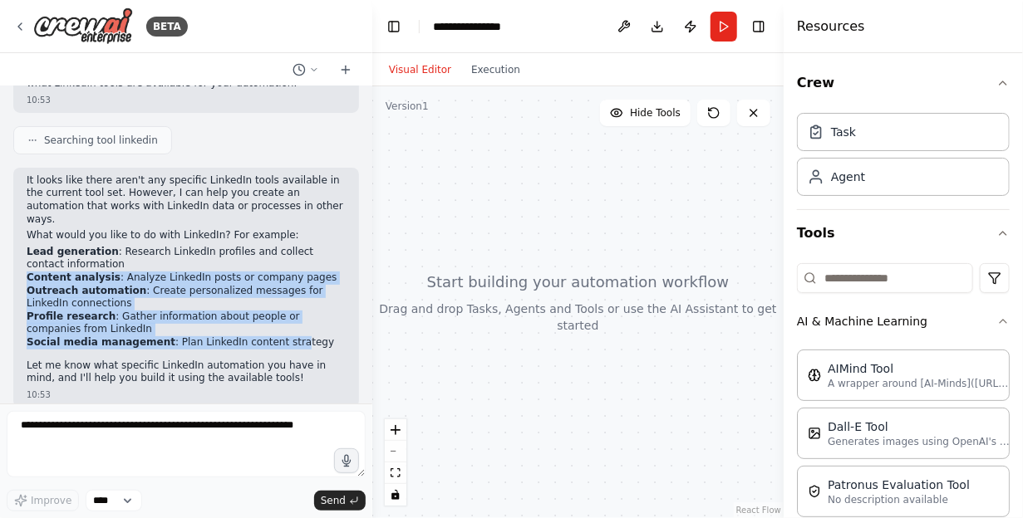
drag, startPoint x: 217, startPoint y: 250, endPoint x: 264, endPoint y: 333, distance: 95.6
click at [264, 333] on ul "Lead generation : Research LinkedIn profiles and collect contact information Co…" at bounding box center [186, 298] width 319 height 104
click at [206, 316] on li "Profile research : Gather information about people or companies from LinkedIn" at bounding box center [186, 324] width 319 height 26
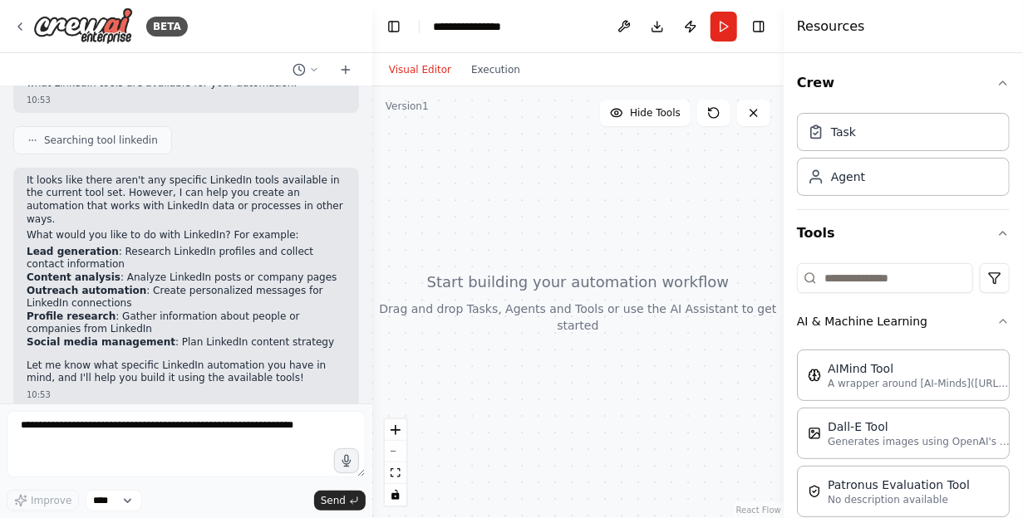
click at [190, 285] on li "Outreach automation : Create personalized messages for LinkedIn connections" at bounding box center [186, 298] width 319 height 26
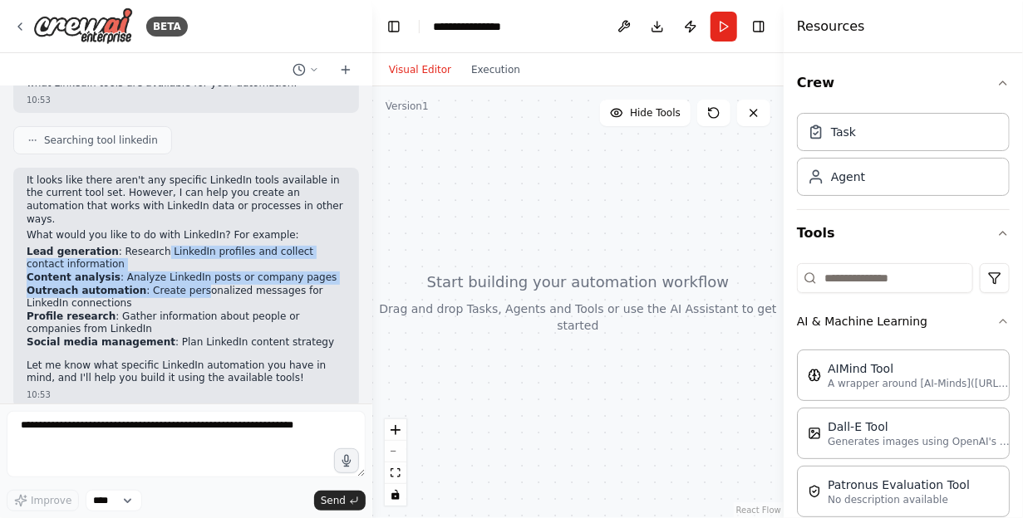
drag, startPoint x: 146, startPoint y: 236, endPoint x: 178, endPoint y: 280, distance: 54.2
click at [178, 280] on ul "Lead generation : Research LinkedIn profiles and collect contact information Co…" at bounding box center [186, 298] width 319 height 104
click at [178, 285] on li "Outreach automation : Create personalized messages for LinkedIn connections" at bounding box center [186, 298] width 319 height 26
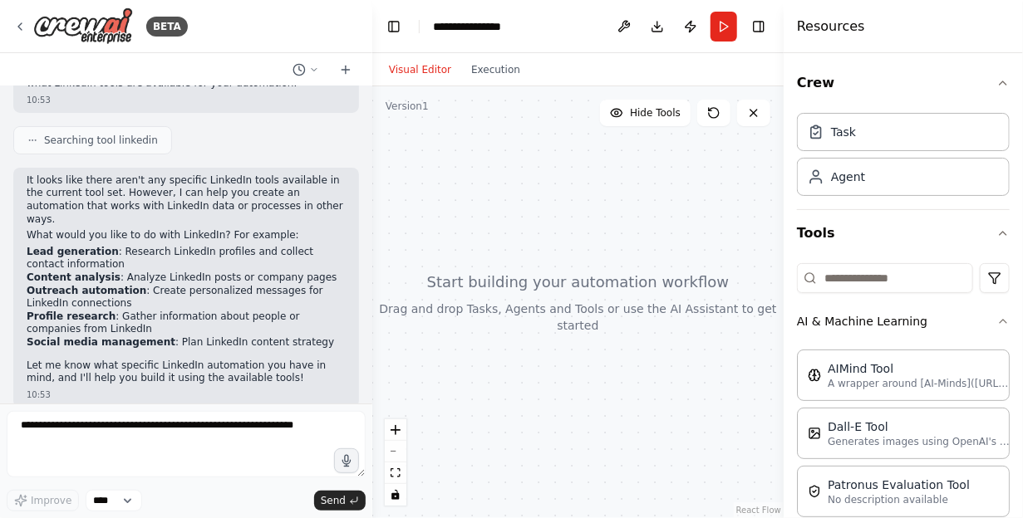
click at [233, 285] on li "Outreach automation : Create personalized messages for LinkedIn connections" at bounding box center [186, 298] width 319 height 26
drag, startPoint x: 296, startPoint y: 263, endPoint x: 13, endPoint y: 268, distance: 282.6
click at [13, 268] on div "It looks like there aren't any specific LinkedIn tools available in the current…" at bounding box center [186, 288] width 346 height 240
copy li "Content analysis : Analyze LinkedIn posts or company pages"
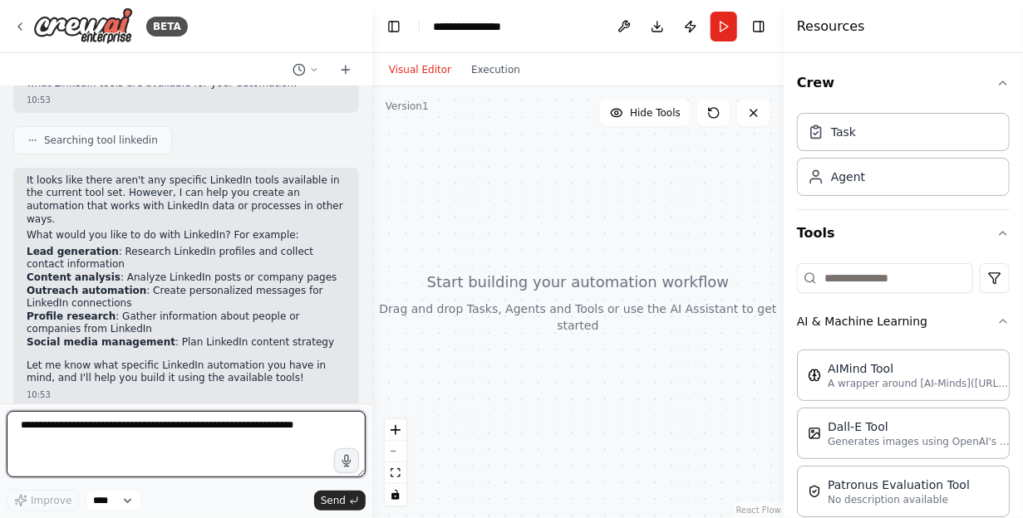
click at [76, 435] on textarea at bounding box center [186, 444] width 359 height 66
paste textarea "**********"
type textarea "**********"
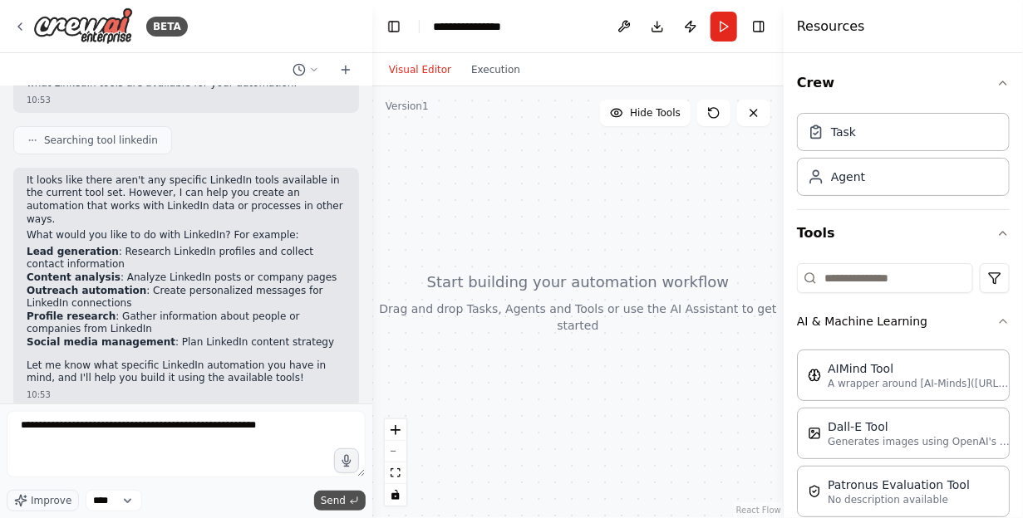
click at [331, 500] on span "Send" at bounding box center [333, 500] width 25 height 13
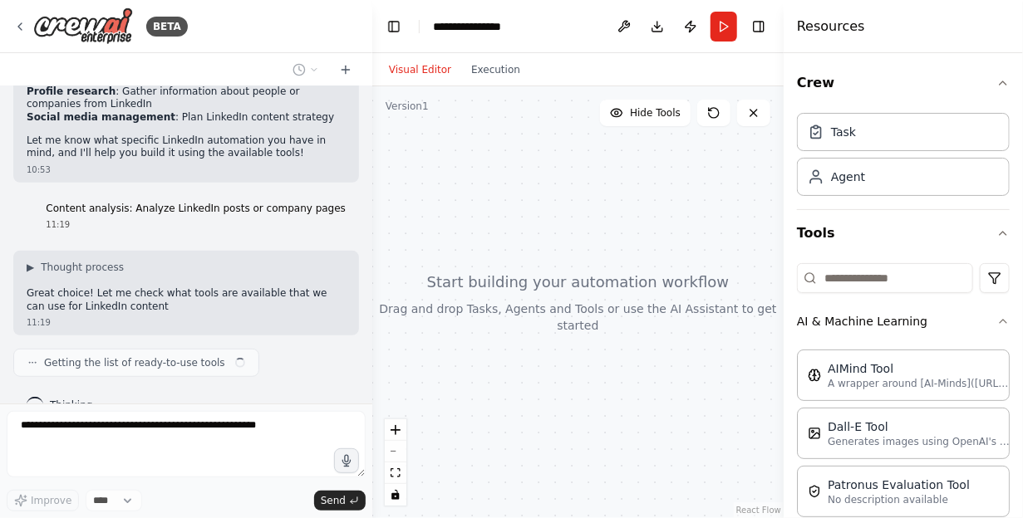
scroll to position [365, 0]
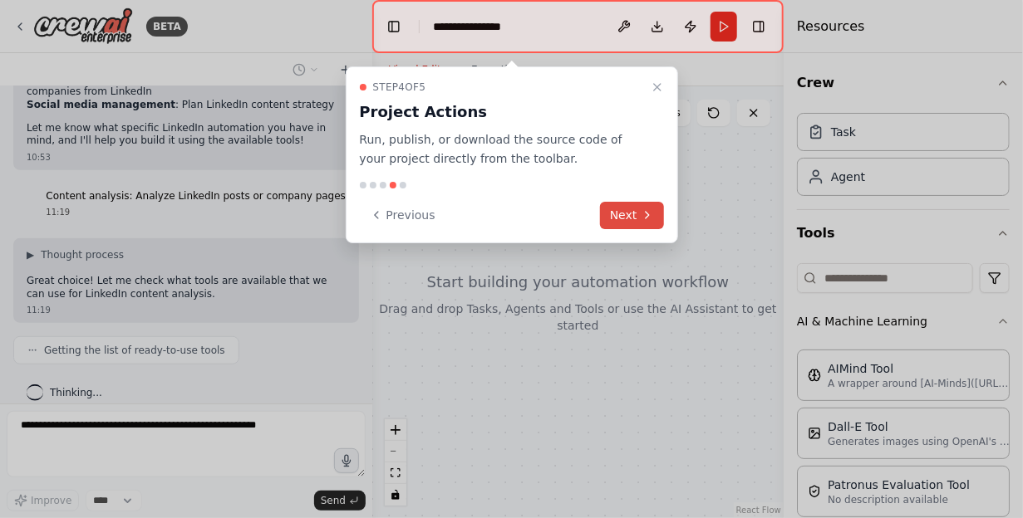
click at [627, 206] on button "Next" at bounding box center [632, 215] width 64 height 27
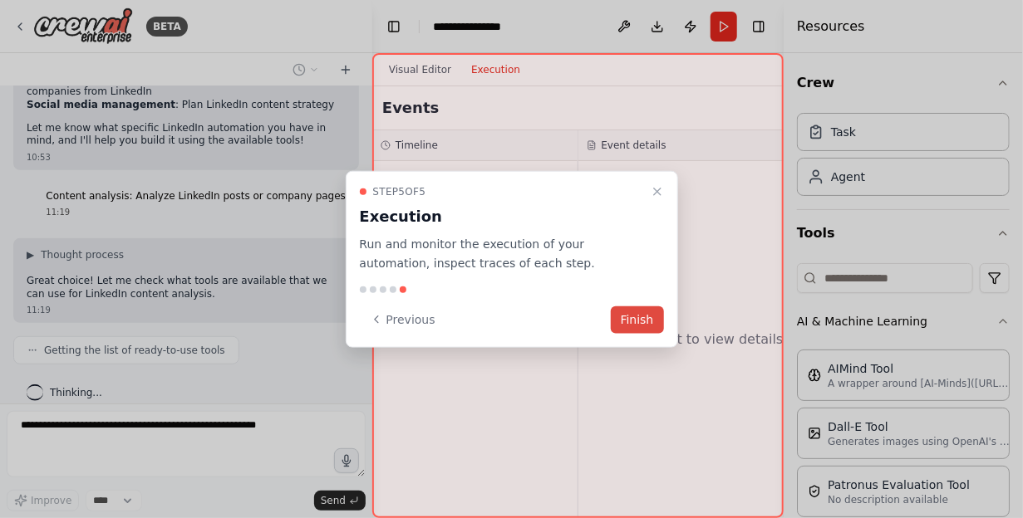
click at [655, 319] on button "Finish" at bounding box center [637, 319] width 53 height 27
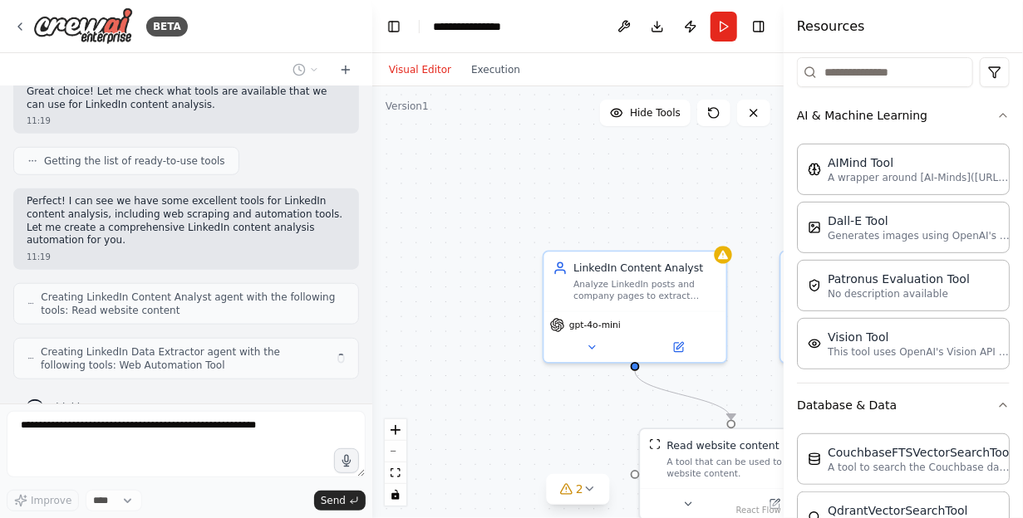
scroll to position [208, 0]
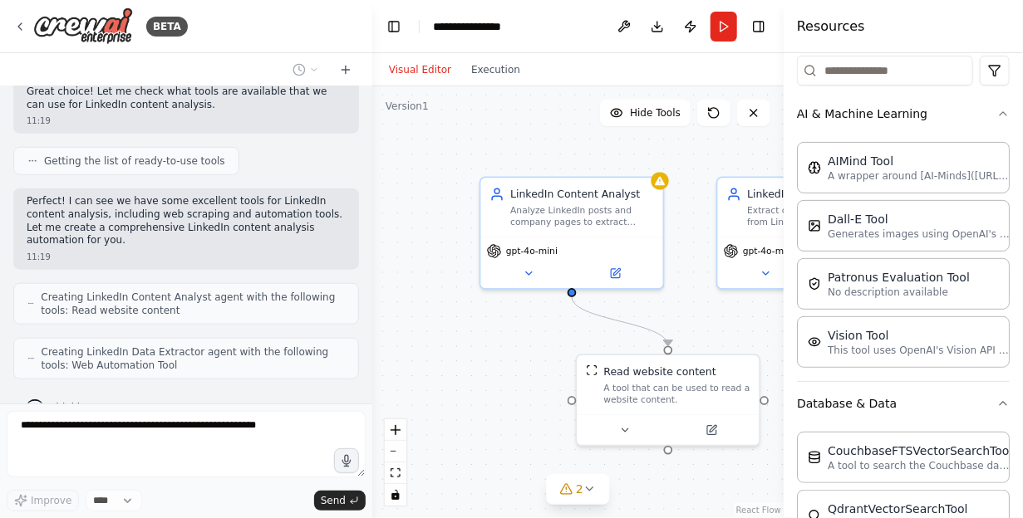
drag, startPoint x: 499, startPoint y: 290, endPoint x: 403, endPoint y: 166, distance: 156.9
click at [403, 166] on div ".deletable-edge-delete-btn { width: 20px; height: 20px; border: 0px solid #ffff…" at bounding box center [577, 302] width 411 height 432
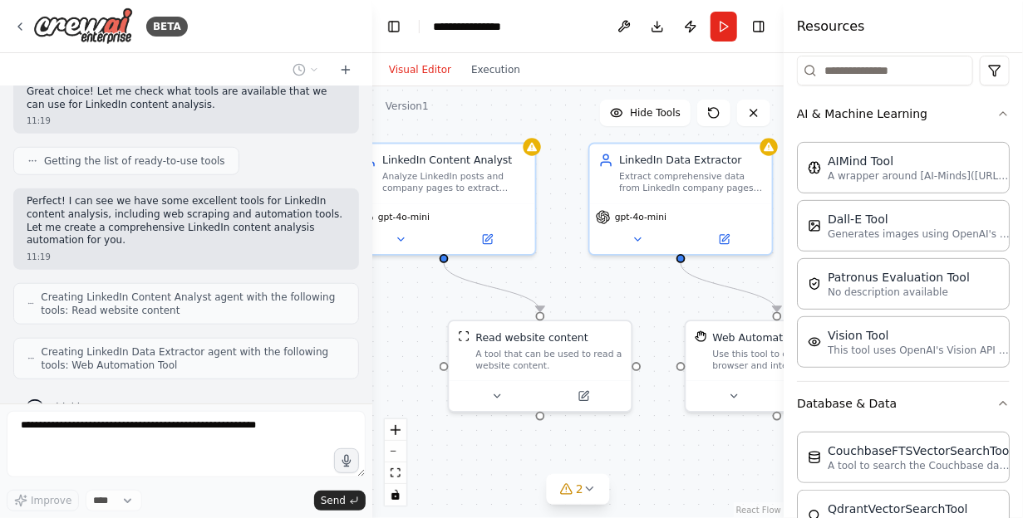
drag, startPoint x: 681, startPoint y: 454, endPoint x: 586, endPoint y: 469, distance: 96.0
click at [586, 469] on div ".deletable-edge-delete-btn { width: 20px; height: 20px; border: 0px solid #ffff…" at bounding box center [577, 302] width 411 height 432
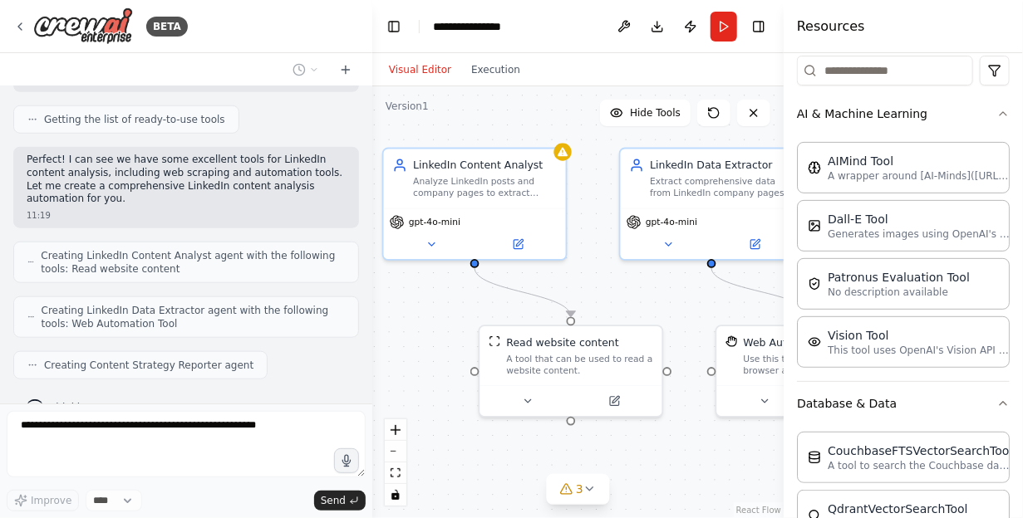
drag, startPoint x: 661, startPoint y: 435, endPoint x: 691, endPoint y: 440, distance: 31.1
click at [691, 440] on div ".deletable-edge-delete-btn { width: 20px; height: 20px; border: 0px solid #ffff…" at bounding box center [577, 302] width 411 height 432
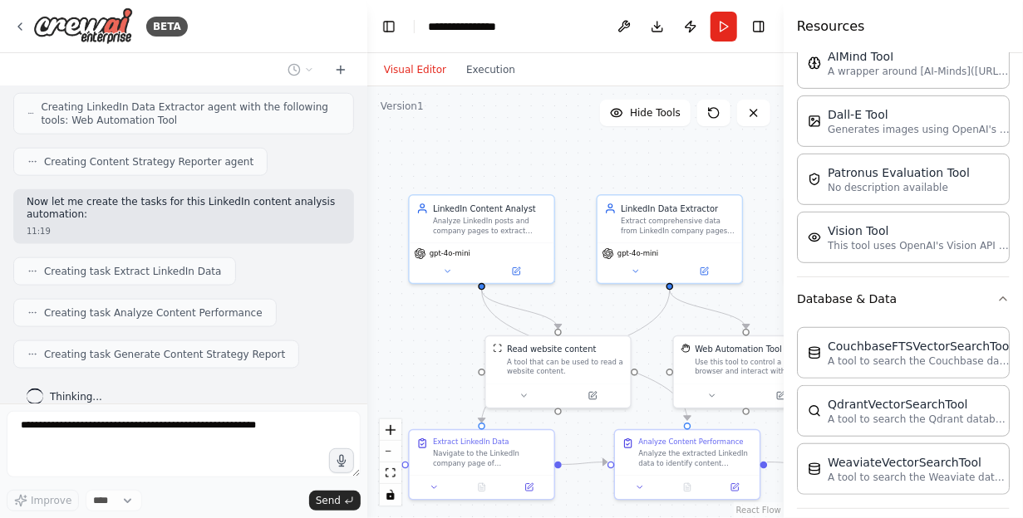
scroll to position [841, 0]
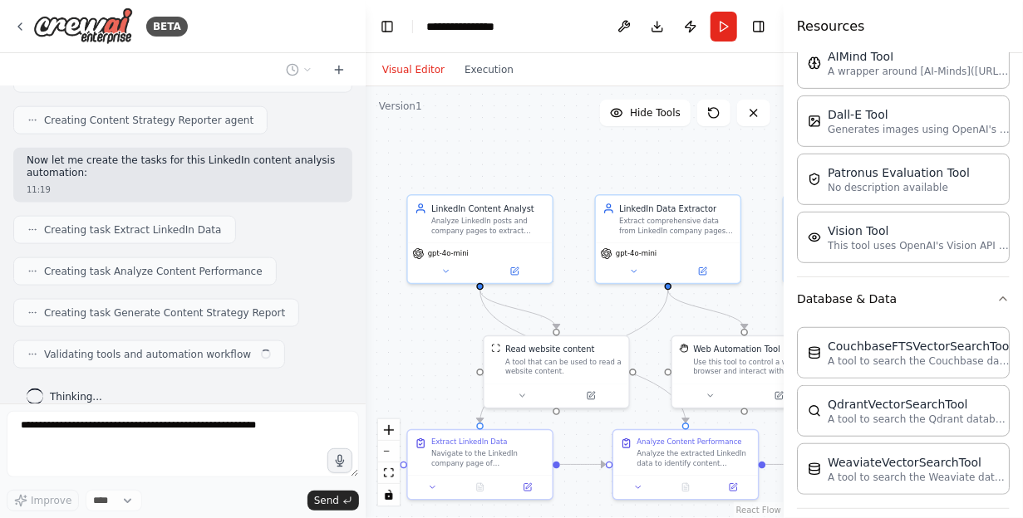
drag, startPoint x: 367, startPoint y: 339, endPoint x: 366, endPoint y: 314, distance: 25.0
click at [366, 314] on div "BETA linkedin 10:53 ▶ Thought process I can help you with LinkedIn automation! …" at bounding box center [511, 259] width 1023 height 518
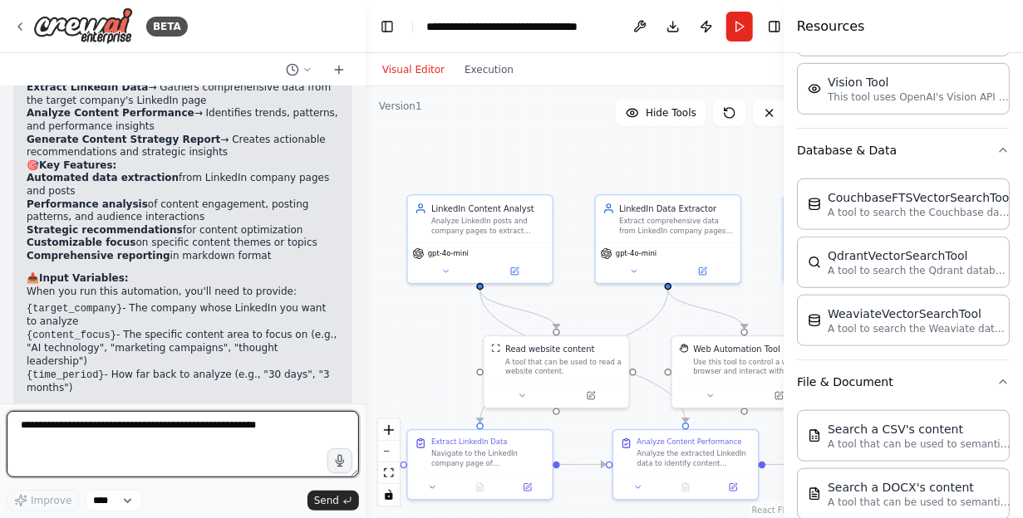
scroll to position [1377, 0]
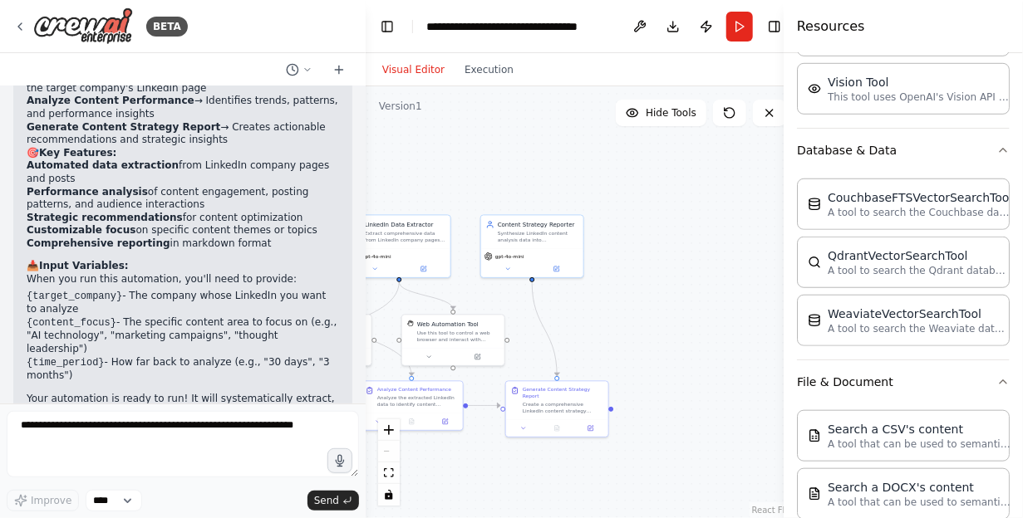
drag, startPoint x: 669, startPoint y: 151, endPoint x: 434, endPoint y: 155, distance: 235.2
click at [434, 155] on div ".deletable-edge-delete-btn { width: 20px; height: 20px; border: 0px solid #ffff…" at bounding box center [583, 302] width 434 height 432
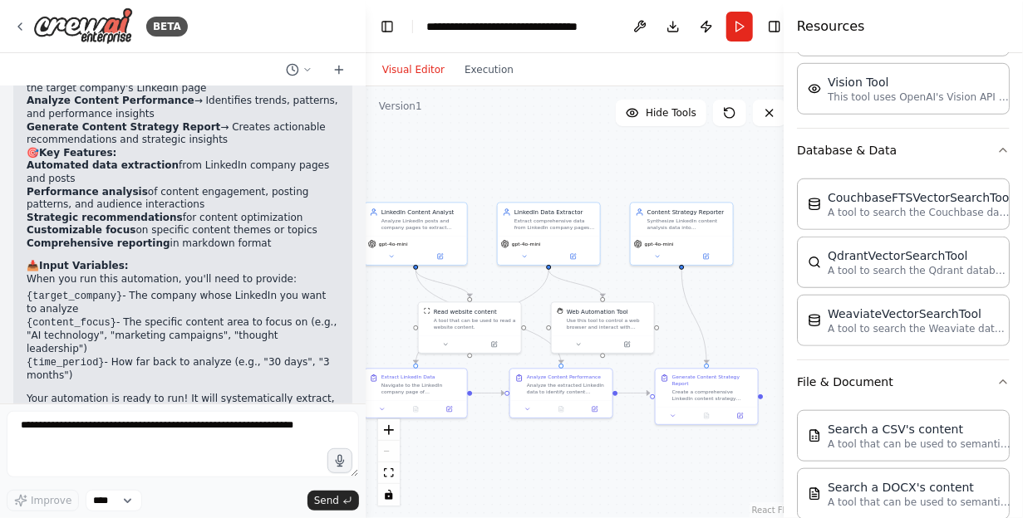
drag, startPoint x: 509, startPoint y: 174, endPoint x: 660, endPoint y: 162, distance: 150.9
click at [660, 162] on div ".deletable-edge-delete-btn { width: 20px; height: 20px; border: 0px solid #ffff…" at bounding box center [583, 302] width 434 height 432
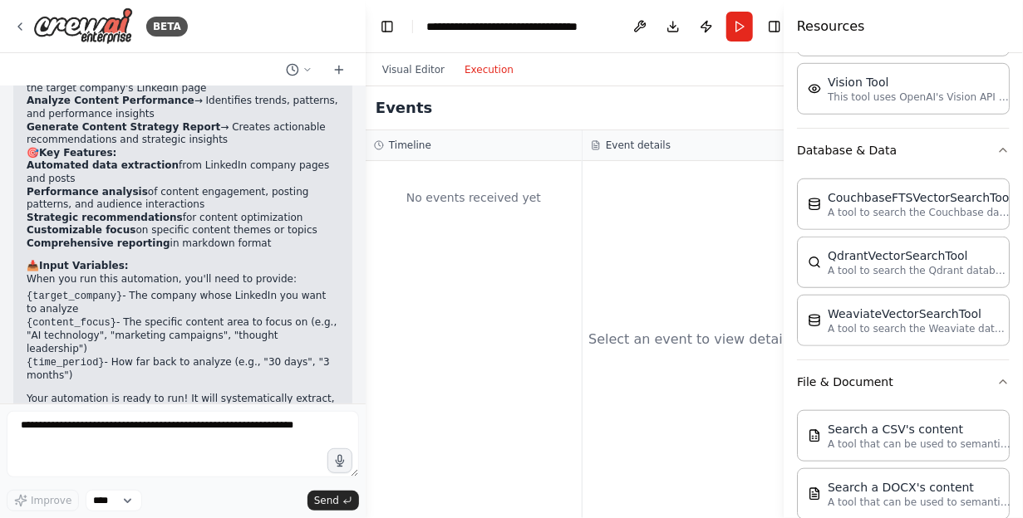
click at [476, 72] on button "Execution" at bounding box center [489, 70] width 69 height 20
click at [450, 201] on div "No events received yet" at bounding box center [473, 198] width 199 height 57
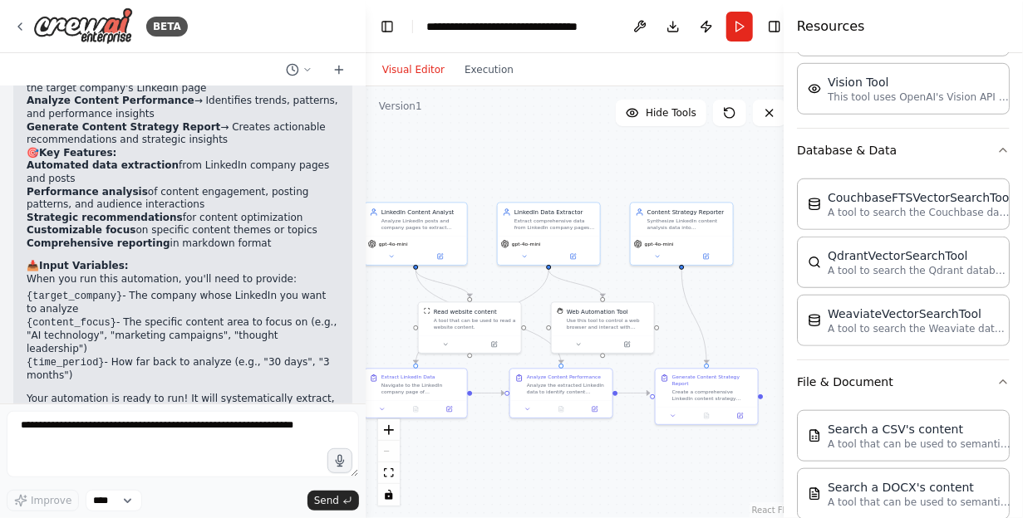
click at [412, 74] on button "Visual Editor" at bounding box center [413, 70] width 82 height 20
click at [737, 27] on button "Run" at bounding box center [739, 27] width 27 height 30
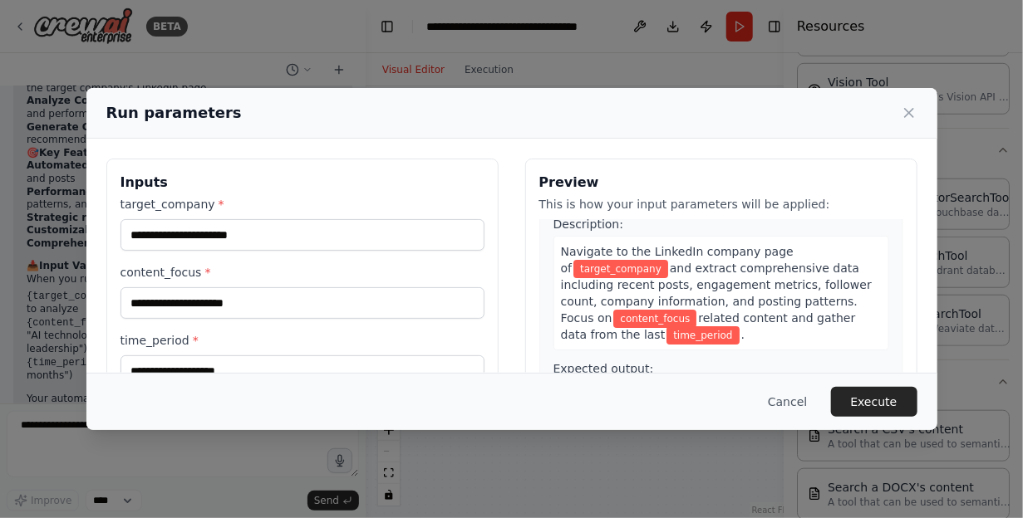
scroll to position [69, 0]
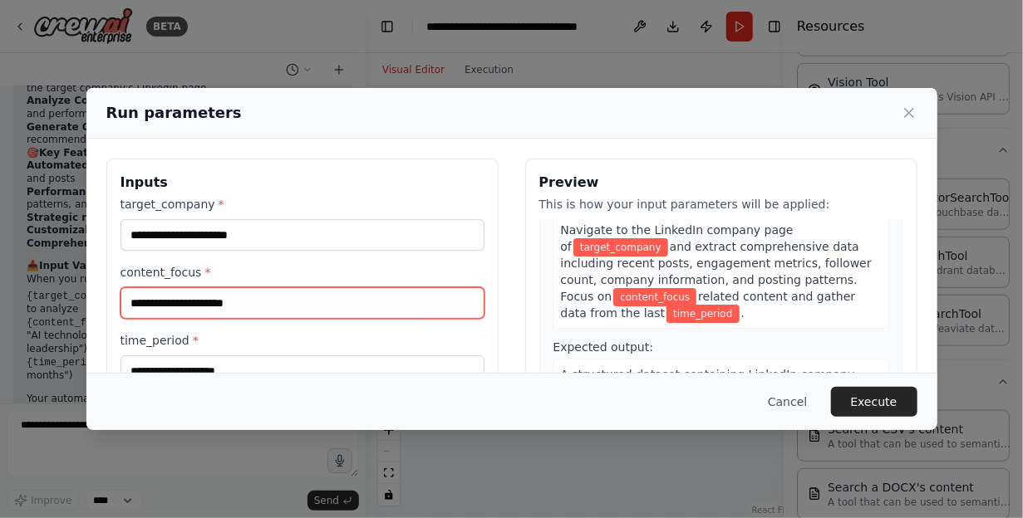
click at [313, 310] on input "content_focus *" at bounding box center [302, 303] width 364 height 32
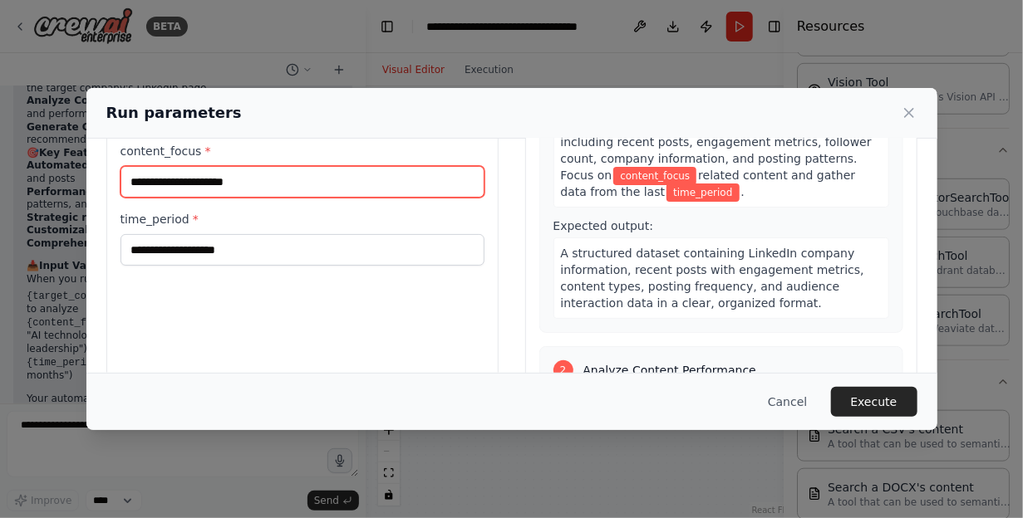
scroll to position [138, 0]
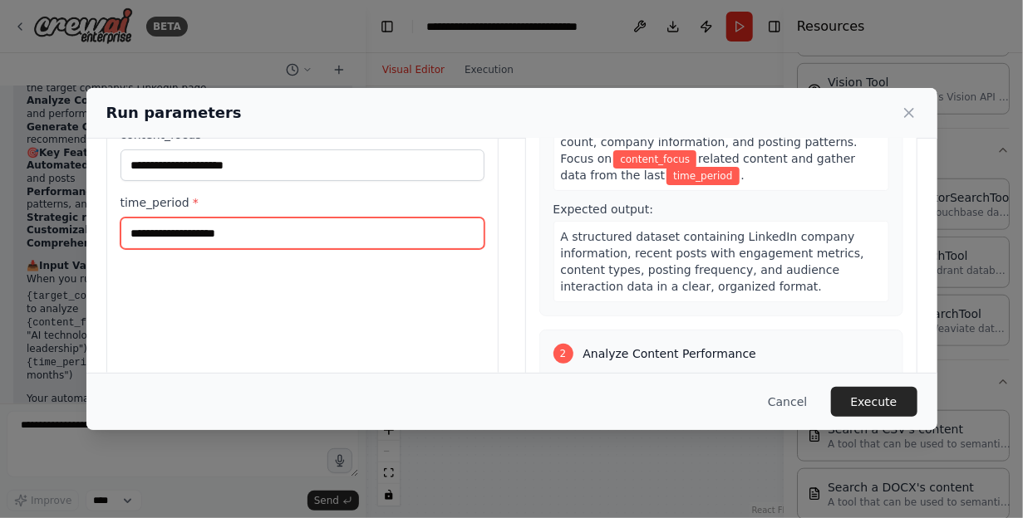
click at [350, 224] on input "time_period *" at bounding box center [302, 234] width 364 height 32
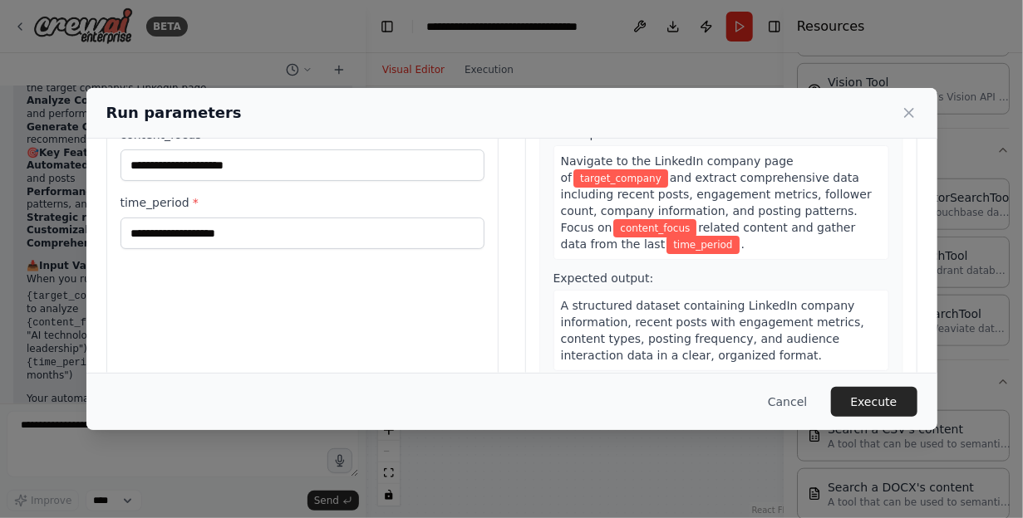
drag, startPoint x: 692, startPoint y: 115, endPoint x: 779, endPoint y: 102, distance: 87.4
click at [779, 102] on div "Run parameters" at bounding box center [511, 112] width 811 height 23
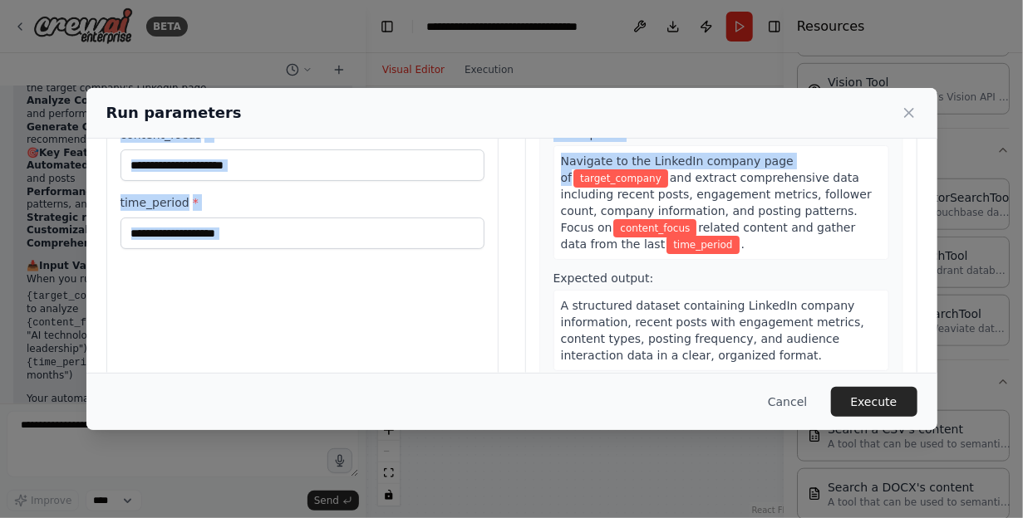
drag, startPoint x: 666, startPoint y: 125, endPoint x: 664, endPoint y: 222, distance: 96.4
click at [777, 150] on div "Run parameters Inputs target_company * content_focus * time_period * Preview Th…" at bounding box center [511, 259] width 851 height 342
drag, startPoint x: 907, startPoint y: 117, endPoint x: 616, endPoint y: 206, distance: 304.1
click at [907, 117] on icon at bounding box center [909, 113] width 17 height 17
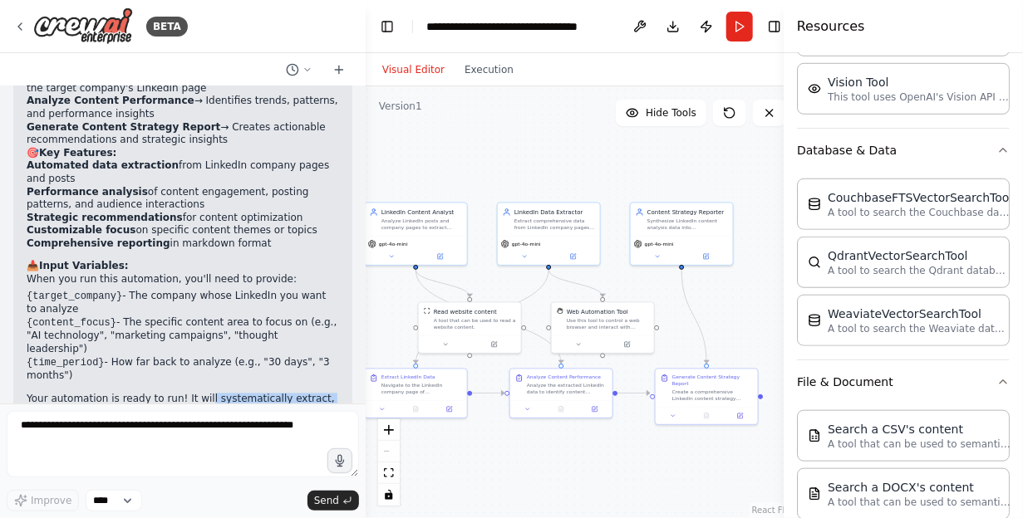
drag, startPoint x: 191, startPoint y: 337, endPoint x: 215, endPoint y: 371, distance: 41.7
click at [215, 393] on p "Your automation is ready to run! It will systematically extract, analyze, and r…" at bounding box center [183, 412] width 312 height 39
drag, startPoint x: 101, startPoint y: 348, endPoint x: 254, endPoint y: 366, distance: 153.9
click at [254, 393] on p "Your automation is ready to run! It will systematically extract, analyze, and r…" at bounding box center [183, 412] width 312 height 39
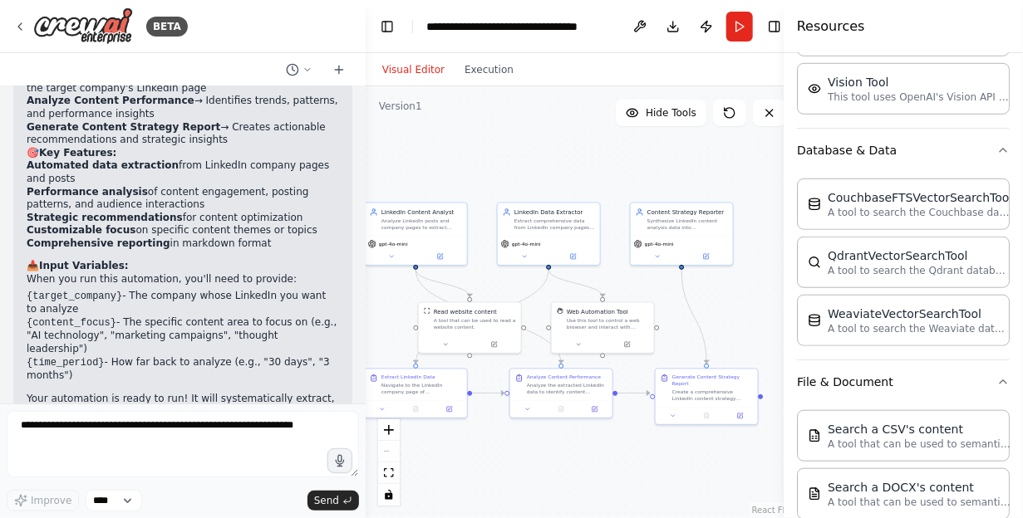
click at [254, 393] on p "Your automation is ready to run! It will systematically extract, analyze, and r…" at bounding box center [183, 412] width 312 height 39
click at [737, 27] on button "Run" at bounding box center [739, 27] width 27 height 30
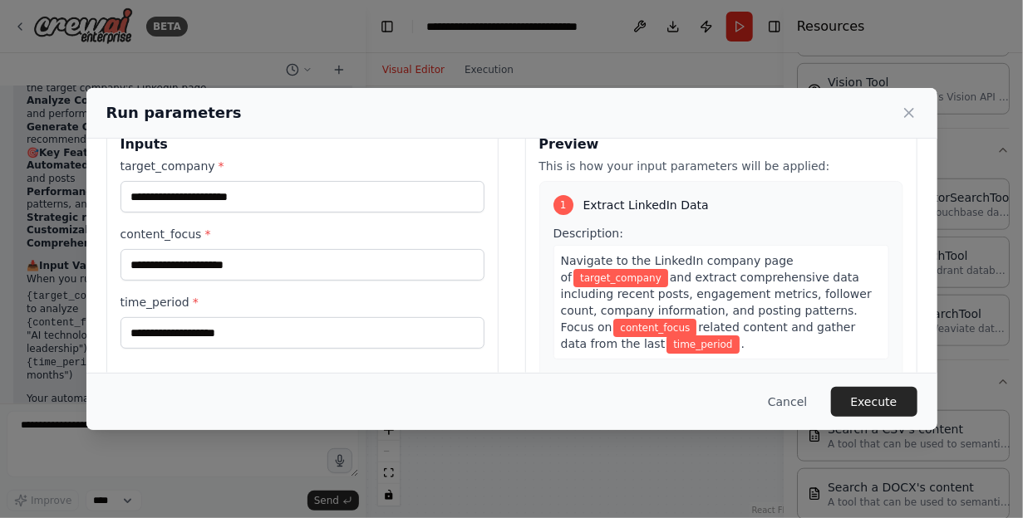
scroll to position [69, 0]
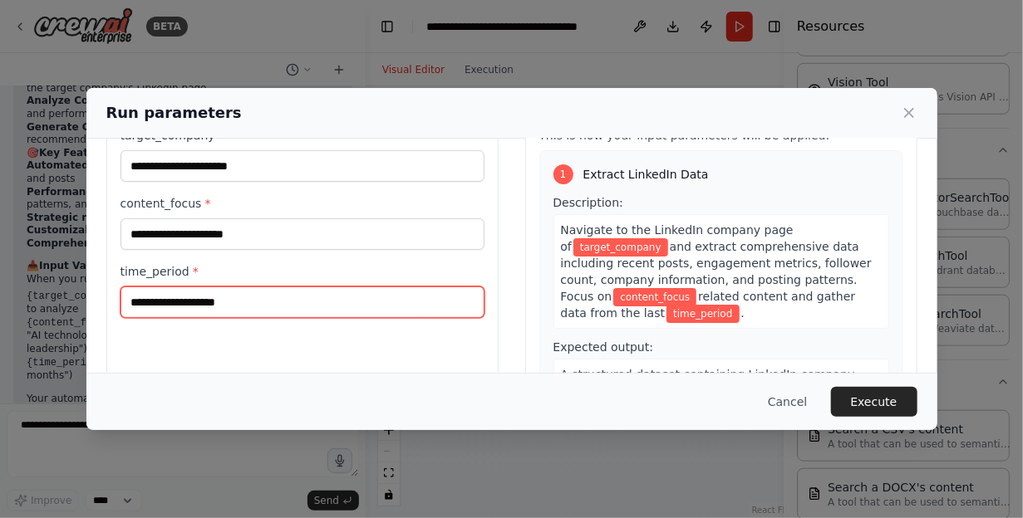
click at [280, 302] on input "time_period *" at bounding box center [302, 303] width 364 height 32
type input "**********"
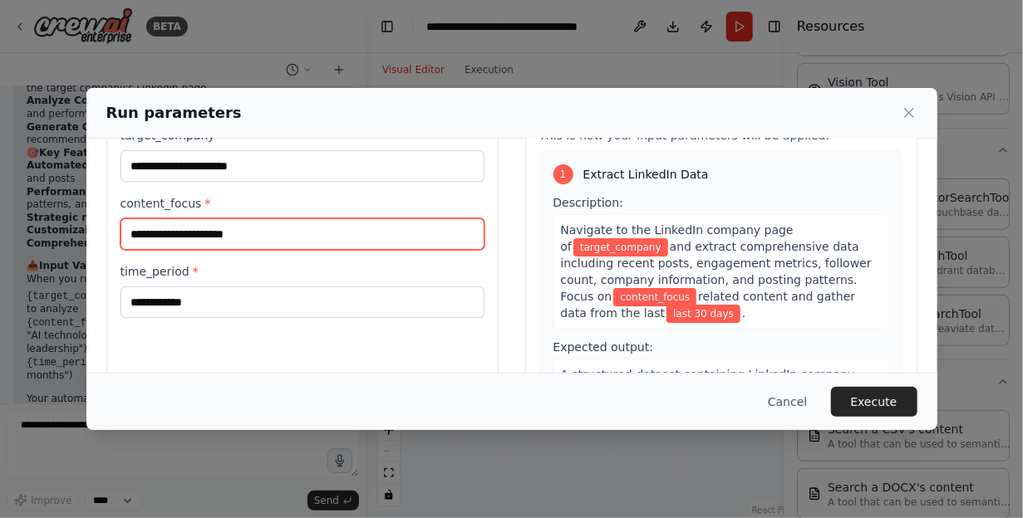
click at [253, 229] on input "content_focus *" at bounding box center [302, 235] width 364 height 32
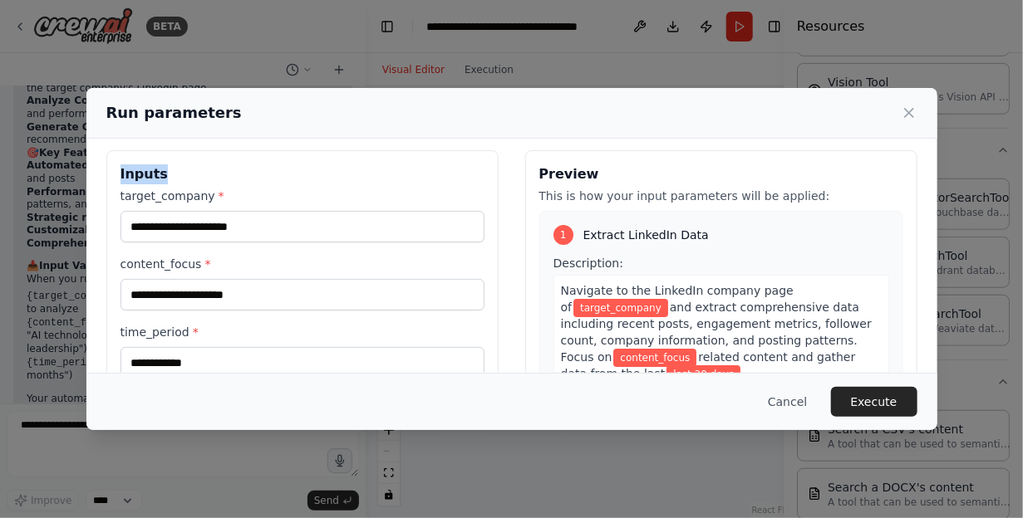
scroll to position [0, 0]
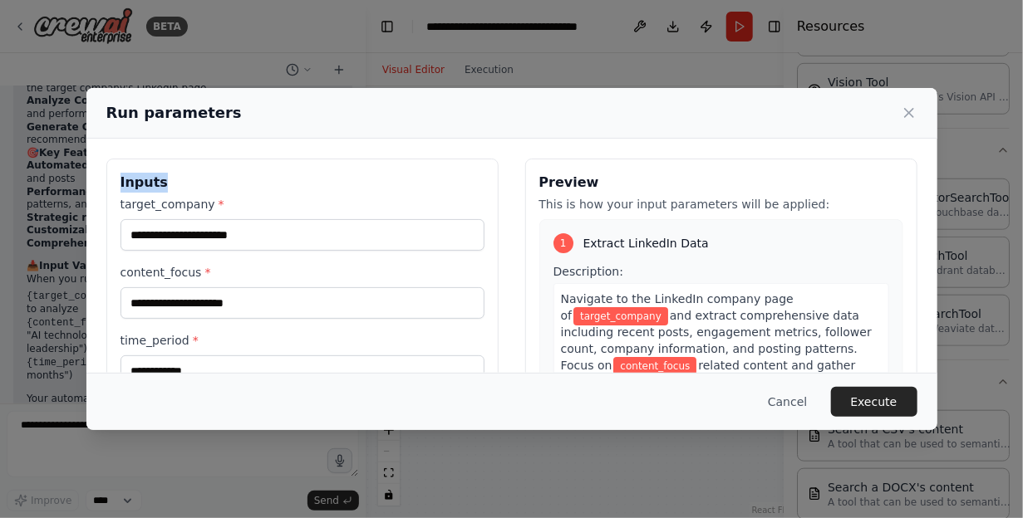
drag, startPoint x: 416, startPoint y: 101, endPoint x: 690, endPoint y: 231, distance: 302.5
click at [443, 142] on div "**********" at bounding box center [511, 259] width 851 height 342
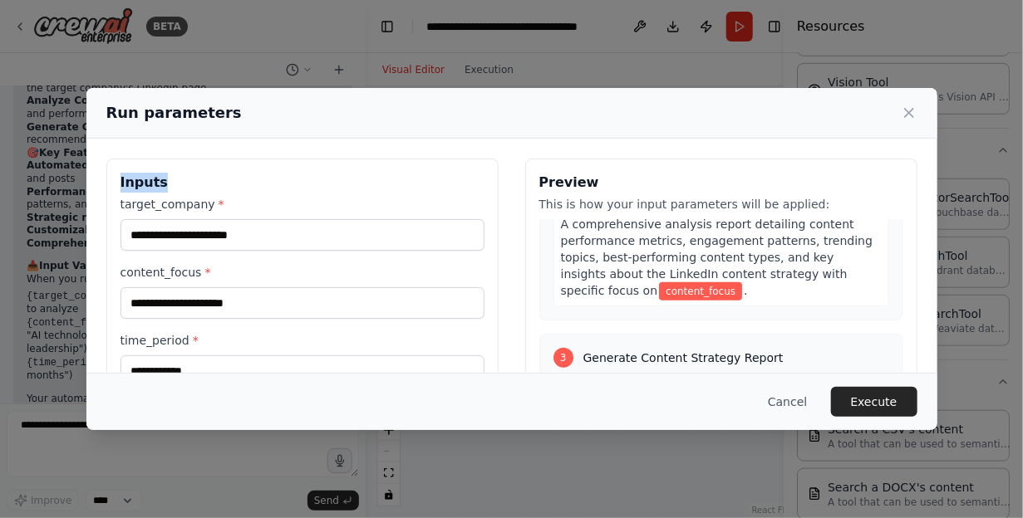
scroll to position [484, 0]
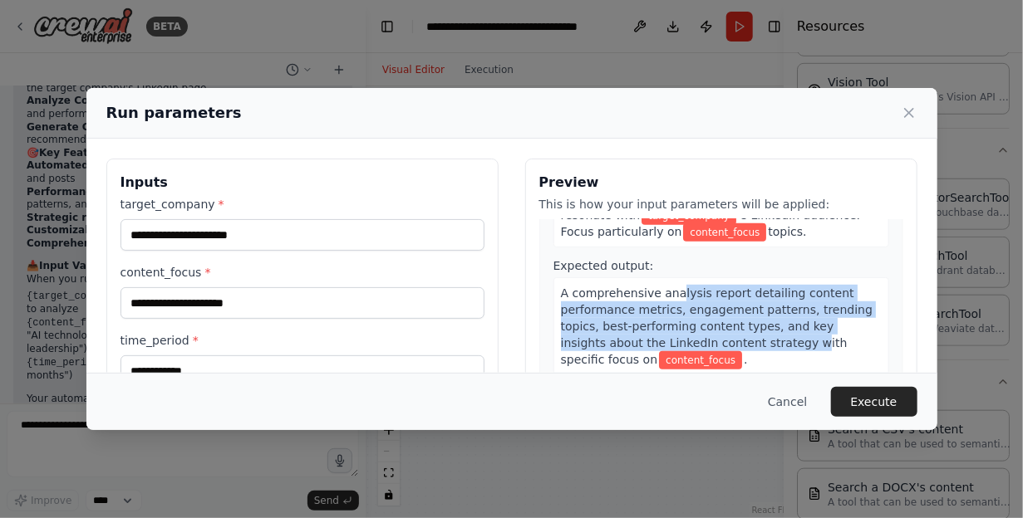
drag, startPoint x: 662, startPoint y: 290, endPoint x: 747, endPoint y: 332, distance: 94.8
click at [747, 332] on span "A comprehensive analysis report detailing content performance metrics, engageme…" at bounding box center [717, 327] width 312 height 80
click at [658, 323] on span "A comprehensive analysis report detailing content performance metrics, engageme…" at bounding box center [717, 327] width 312 height 80
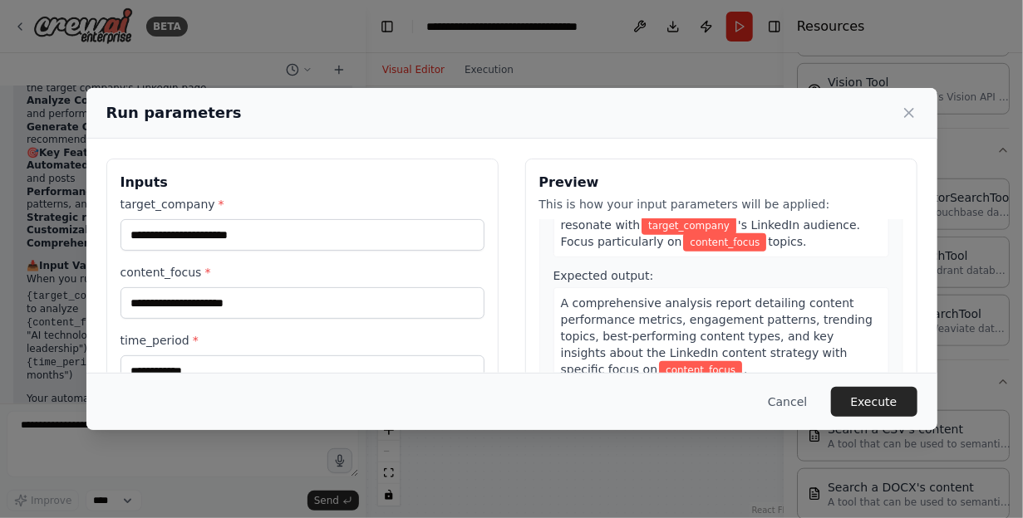
scroll to position [473, 0]
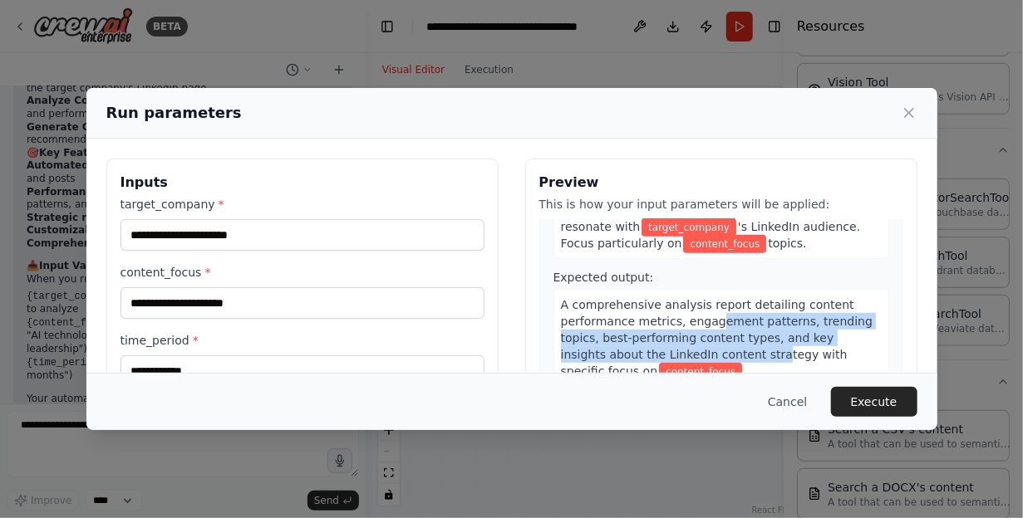
drag, startPoint x: 695, startPoint y: 319, endPoint x: 712, endPoint y: 346, distance: 31.4
click at [712, 346] on span "A comprehensive analysis report detailing content performance metrics, engageme…" at bounding box center [717, 338] width 312 height 80
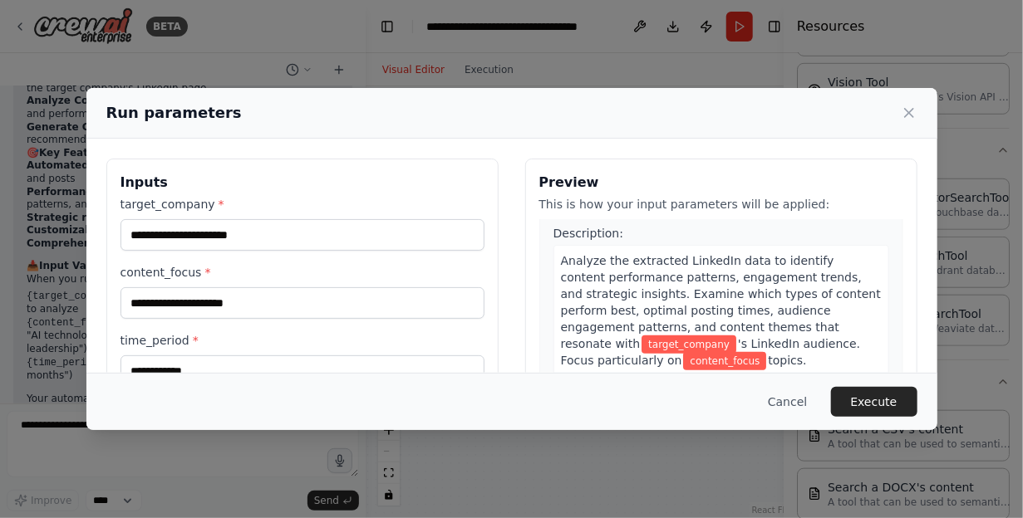
scroll to position [334, 0]
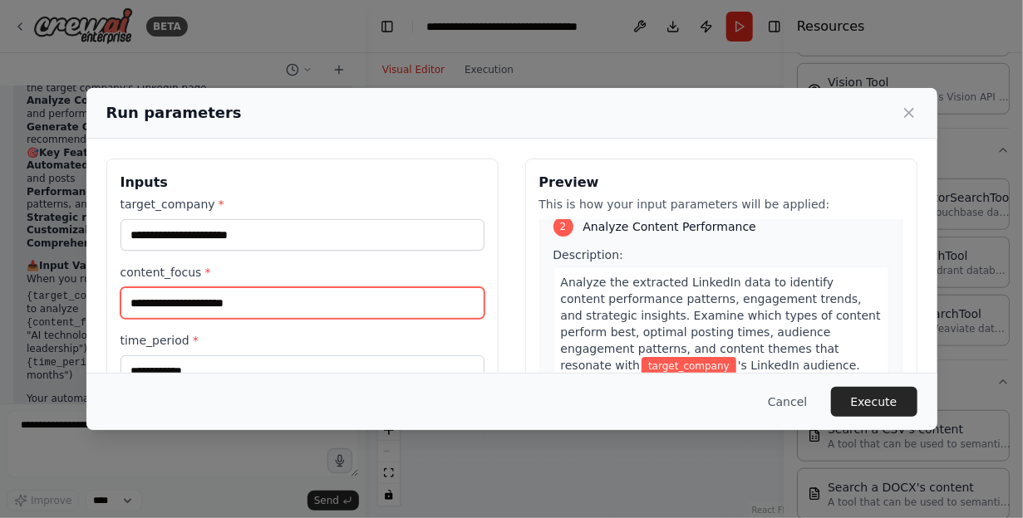
click at [293, 310] on input "content_focus *" at bounding box center [302, 303] width 364 height 32
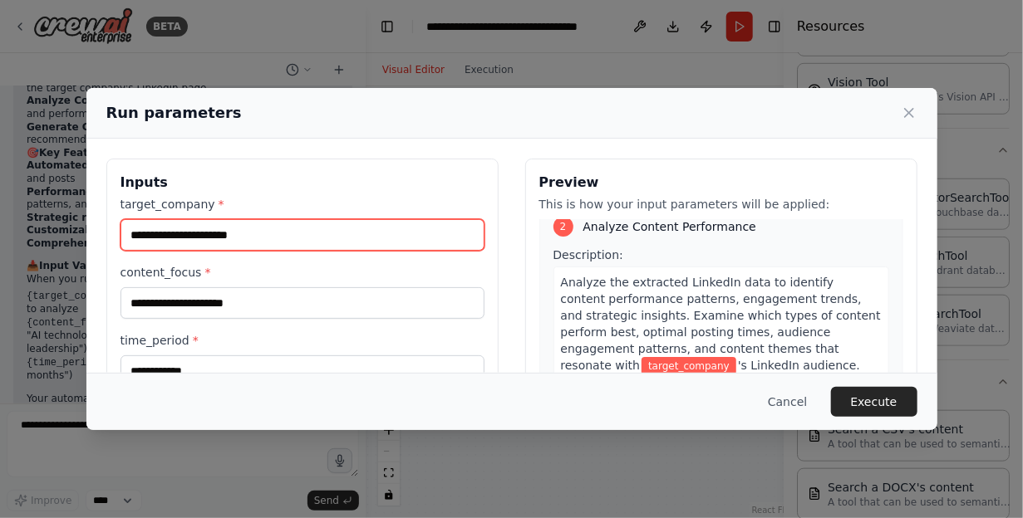
click at [275, 233] on input "target_company *" at bounding box center [302, 235] width 364 height 32
type input "***"
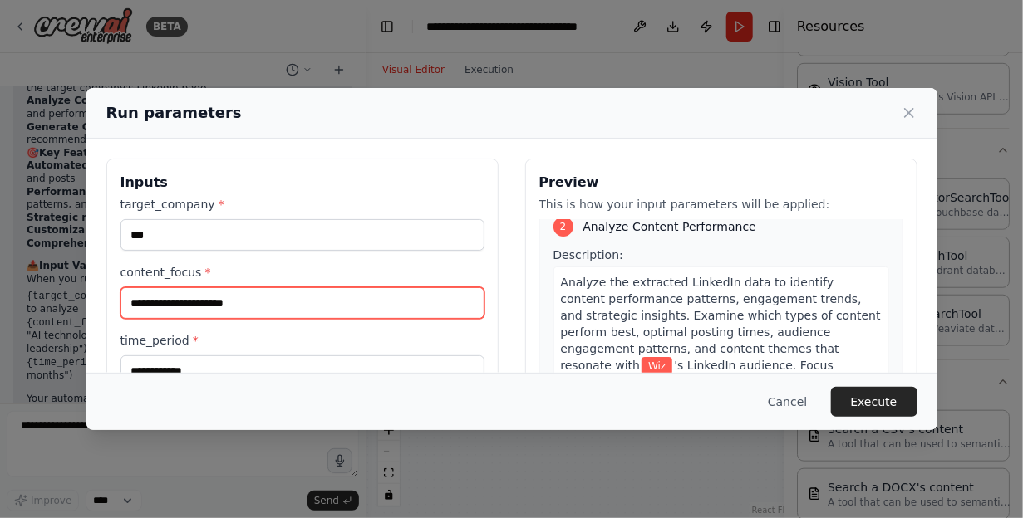
click at [302, 302] on input "content_focus *" at bounding box center [302, 303] width 364 height 32
type input "**********"
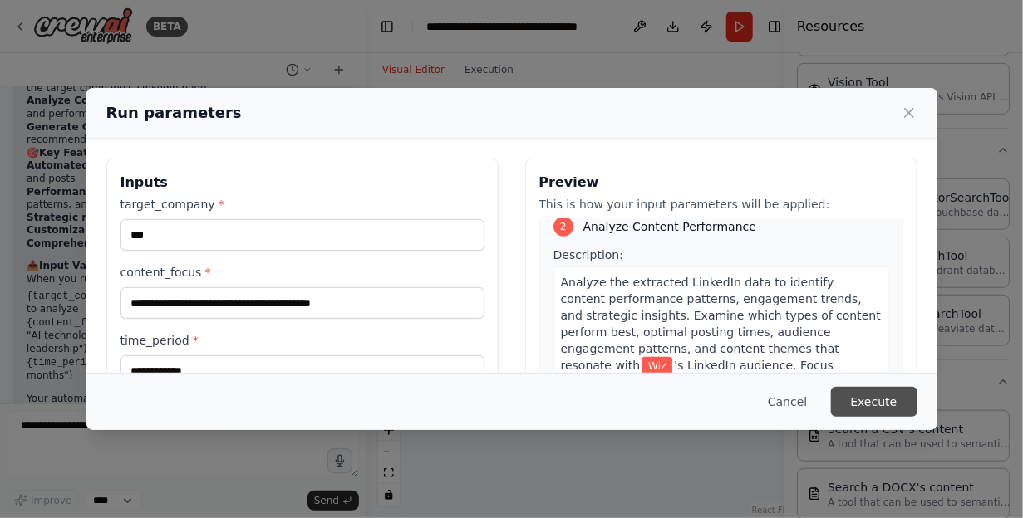
click at [879, 397] on button "Execute" at bounding box center [874, 402] width 86 height 30
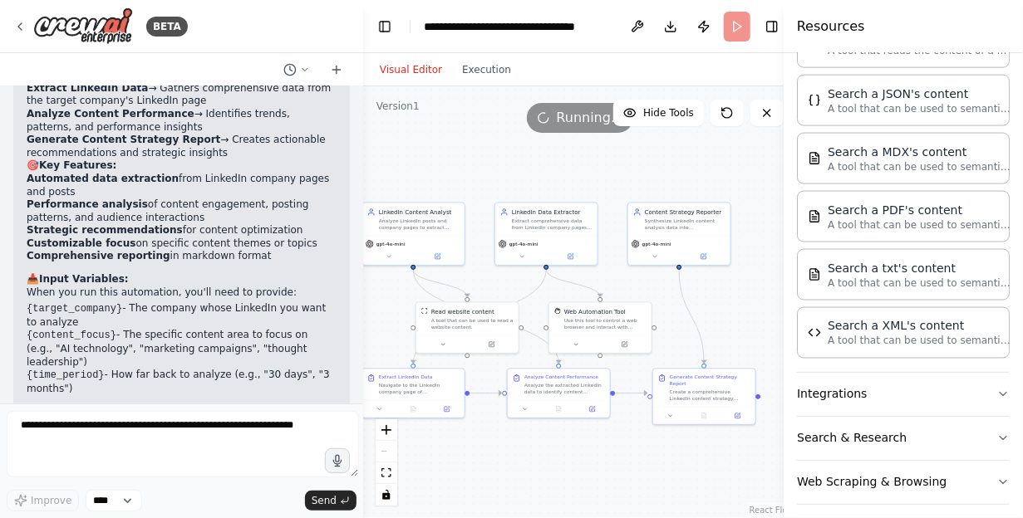
scroll to position [1416, 0]
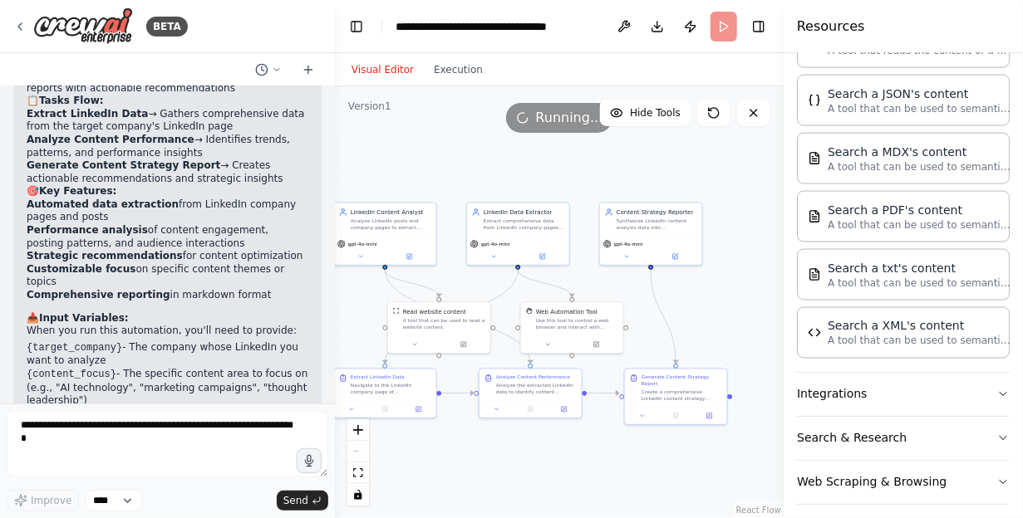
drag, startPoint x: 363, startPoint y: 356, endPoint x: 333, endPoint y: 350, distance: 30.5
click at [333, 350] on div "BETA linkedin 10:53 ▶ Thought process I can help you with LinkedIn automation! …" at bounding box center [511, 259] width 1023 height 518
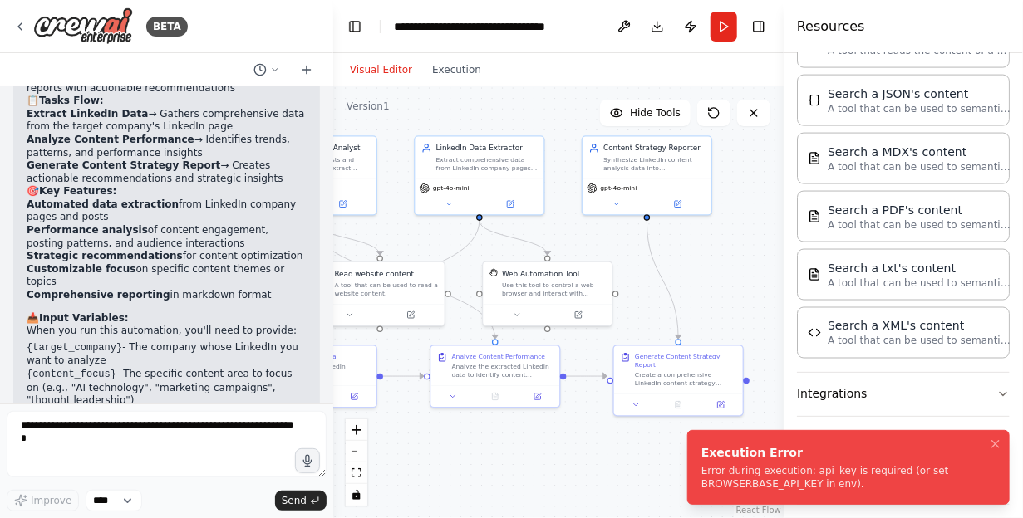
drag, startPoint x: 786, startPoint y: 472, endPoint x: 716, endPoint y: 478, distance: 70.0
click at [716, 478] on div "Error during execution: api_key is required (or set BROWSERBASE_API_KEY in env)." at bounding box center [844, 477] width 287 height 27
click at [864, 483] on div "Error during execution: api_key is required (or set BROWSERBASE_API_KEY in env)." at bounding box center [844, 477] width 287 height 27
click at [994, 444] on icon "Notifications (F8)" at bounding box center [995, 444] width 7 height 7
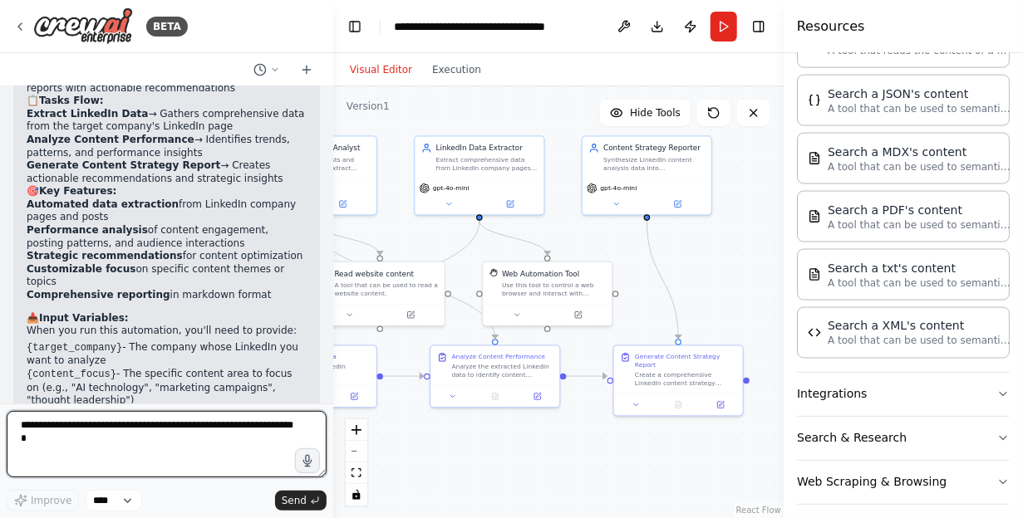
drag, startPoint x: 206, startPoint y: 436, endPoint x: 273, endPoint y: 401, distance: 75.1
click at [206, 435] on textarea at bounding box center [167, 444] width 320 height 66
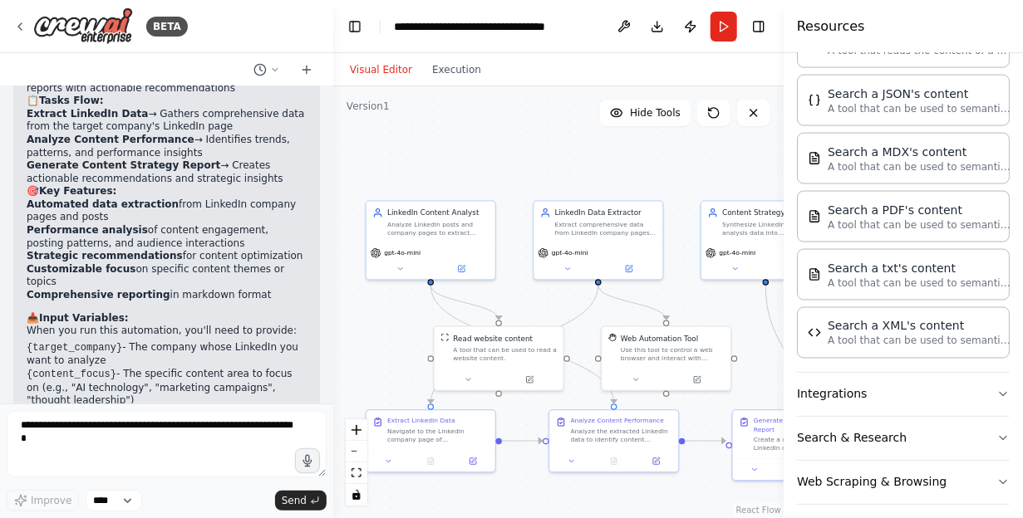
drag, startPoint x: 505, startPoint y: 440, endPoint x: 624, endPoint y: 505, distance: 135.3
click at [624, 505] on div ".deletable-edge-delete-btn { width: 20px; height: 20px; border: 0px solid #ffff…" at bounding box center [558, 302] width 450 height 432
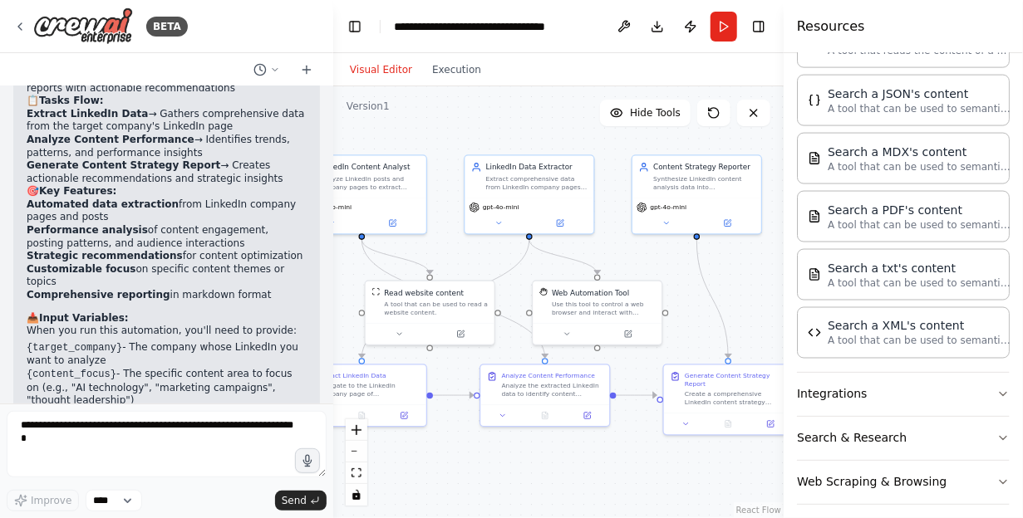
drag, startPoint x: 682, startPoint y: 327, endPoint x: 626, endPoint y: 263, distance: 85.4
click at [626, 263] on div ".deletable-edge-delete-btn { width: 20px; height: 20px; border: 0px solid #ffff…" at bounding box center [558, 302] width 450 height 432
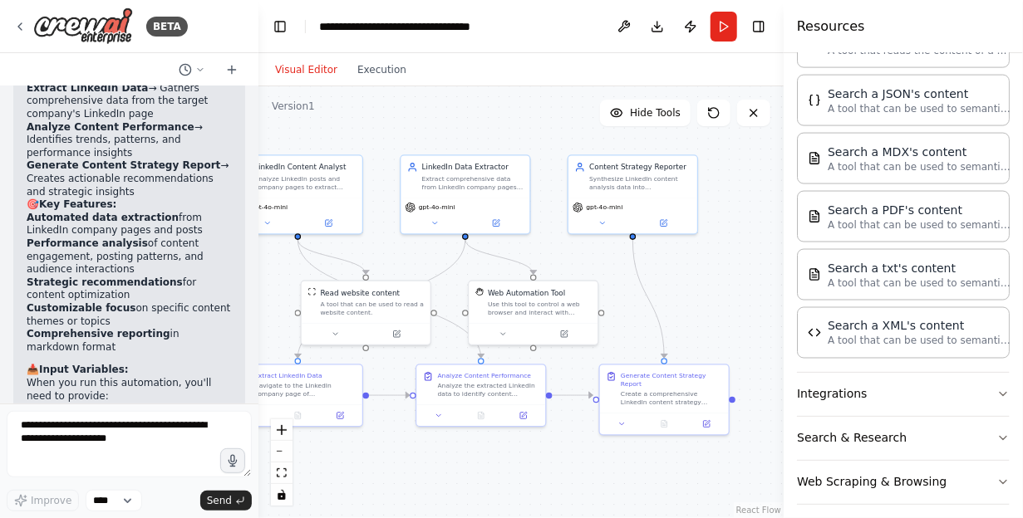
scroll to position [1703, 0]
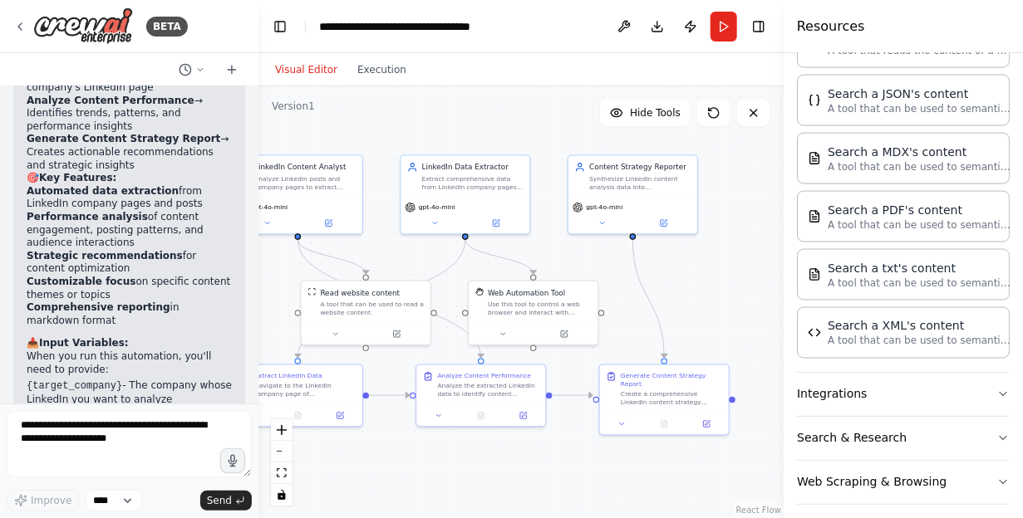
drag, startPoint x: 329, startPoint y: 283, endPoint x: 258, endPoint y: 271, distance: 71.7
click at [258, 271] on div "BETA linkedin 10:53 ▶ Thought process I can help you with LinkedIn automation! …" at bounding box center [511, 259] width 1023 height 518
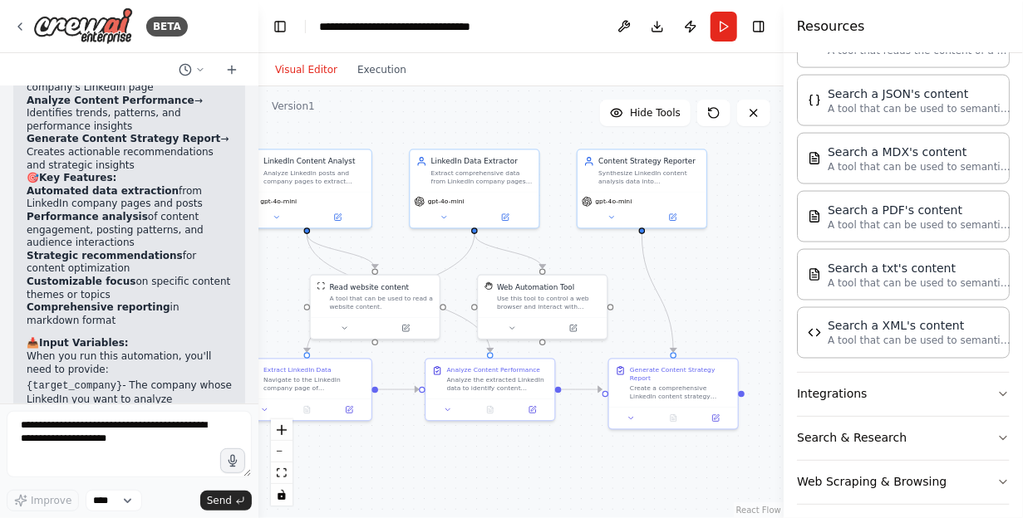
drag, startPoint x: 582, startPoint y: 467, endPoint x: 591, endPoint y: 461, distance: 10.8
click at [591, 461] on div ".deletable-edge-delete-btn { width: 20px; height: 20px; border: 0px solid #ffff…" at bounding box center [520, 302] width 525 height 432
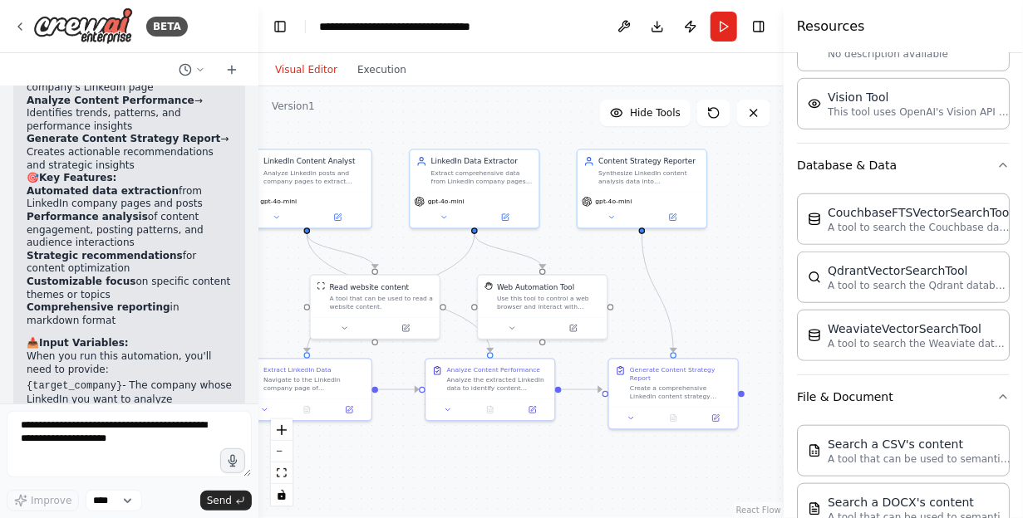
scroll to position [0, 0]
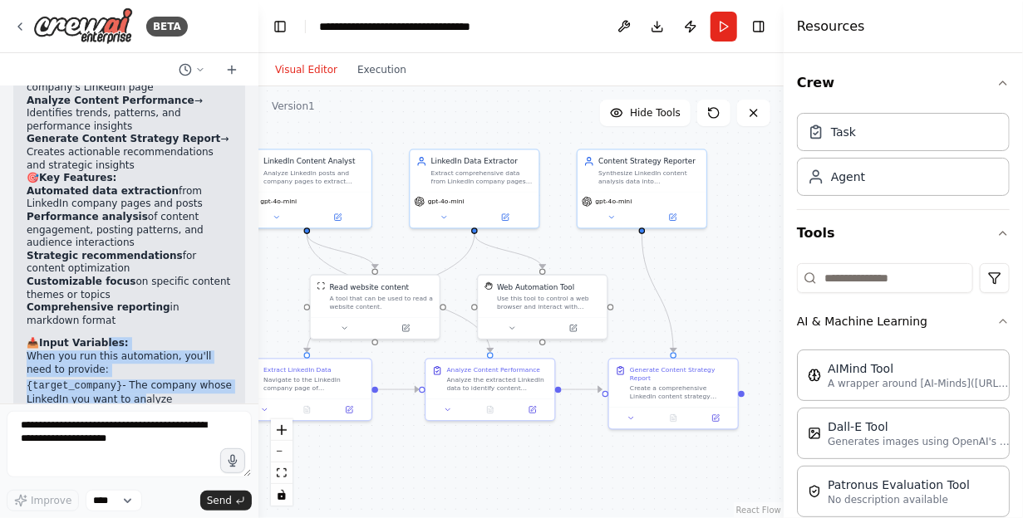
drag, startPoint x: 96, startPoint y: 288, endPoint x: 126, endPoint y: 334, distance: 55.1
click at [126, 334] on div "Perfect! I've created a comprehensive LinkedIn Content Analysis Automation that…" at bounding box center [129, 195] width 205 height 731
